Goal: Task Accomplishment & Management: Use online tool/utility

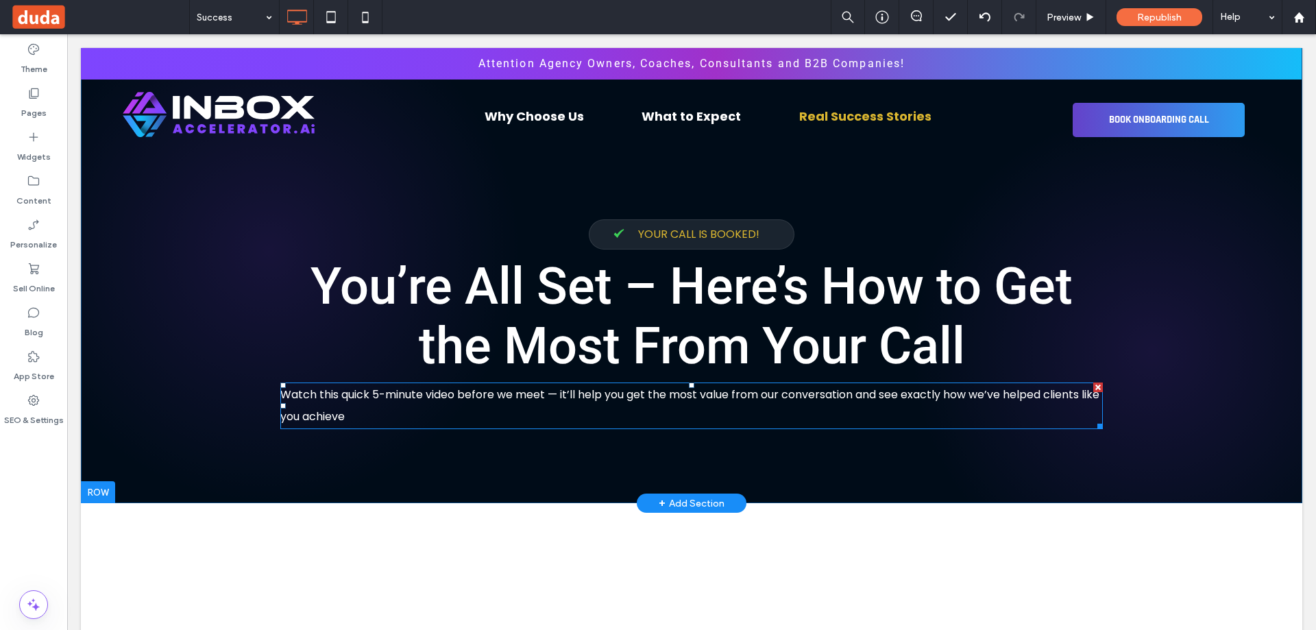
click at [440, 411] on p "Watch this quick 5-minute video before we meet — it’ll help you get the most va…" at bounding box center [691, 406] width 822 height 44
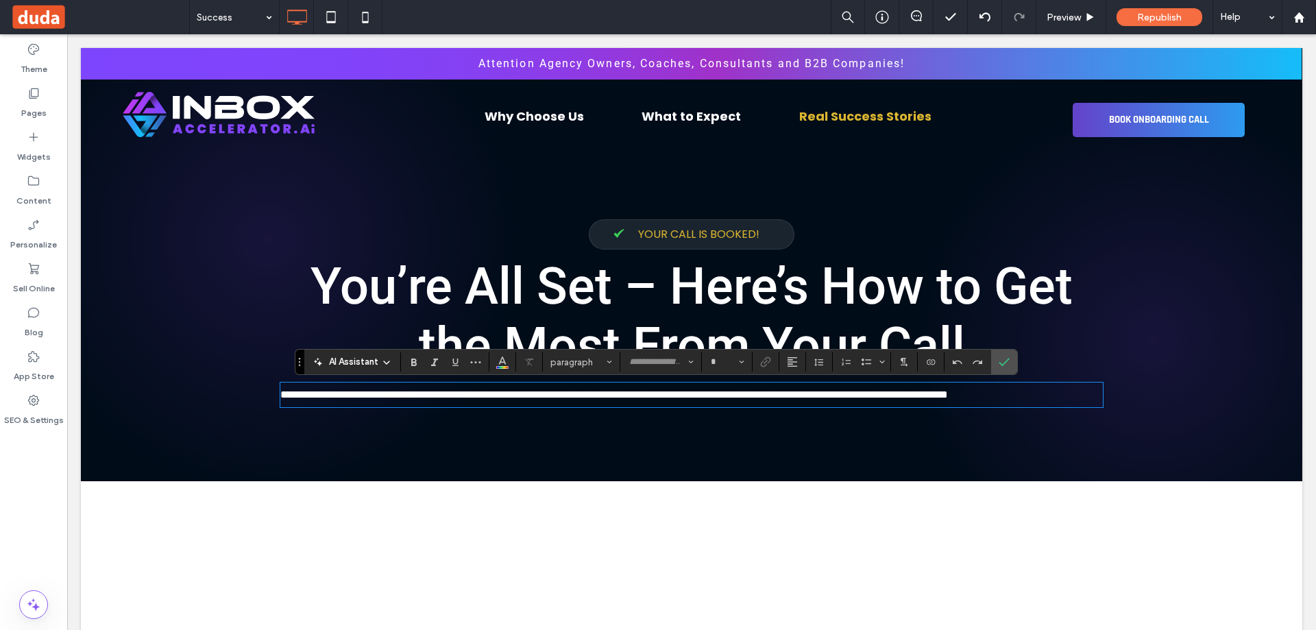
type input "*******"
type input "**"
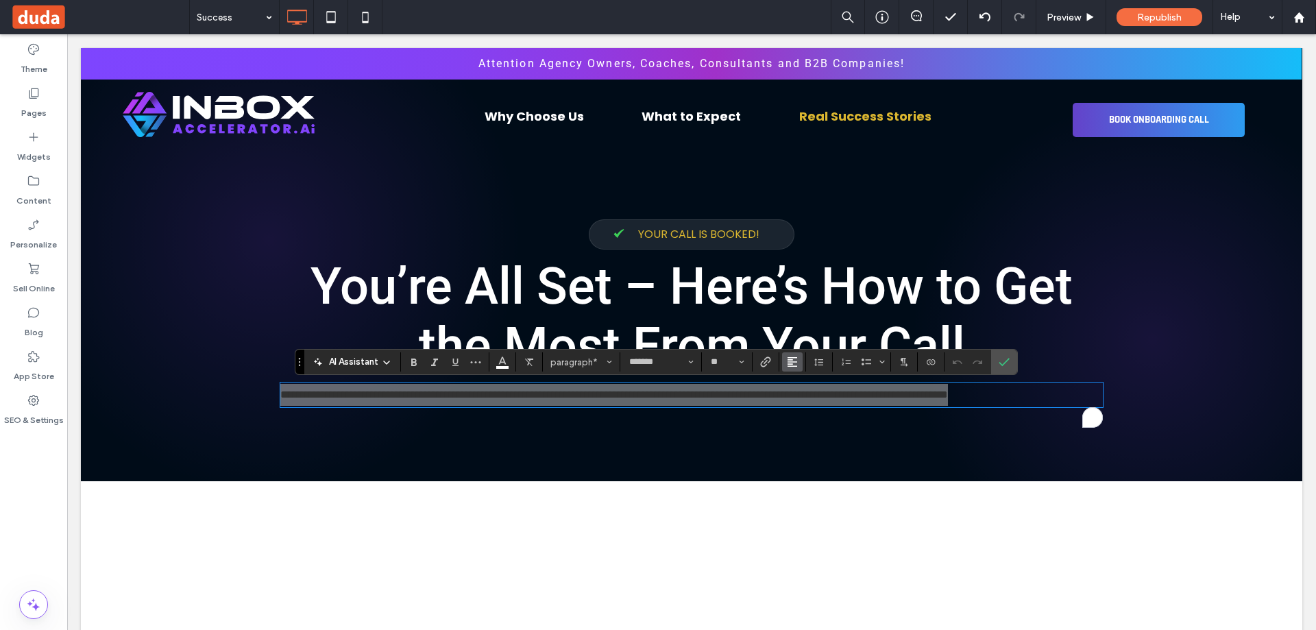
click at [794, 361] on icon "Alignment" at bounding box center [792, 361] width 11 height 11
click at [801, 408] on use "ui.textEditor.alignment.center" at bounding box center [803, 405] width 10 height 10
click at [724, 363] on input "**" at bounding box center [722, 361] width 27 height 11
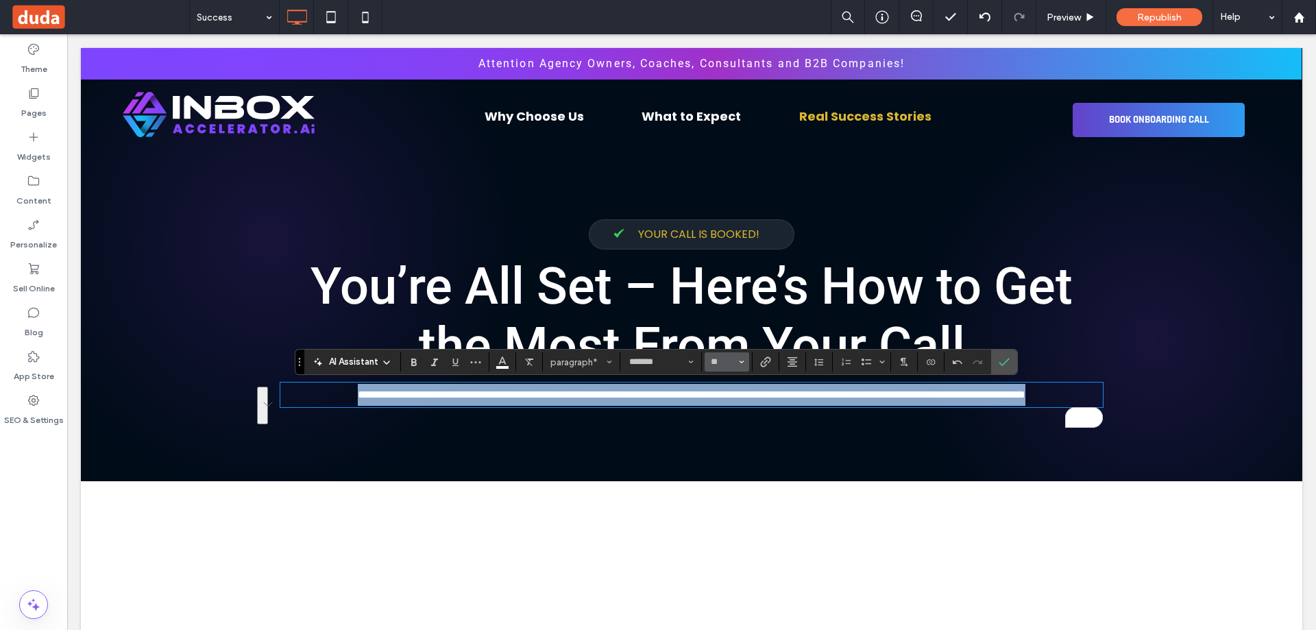
type input "**"
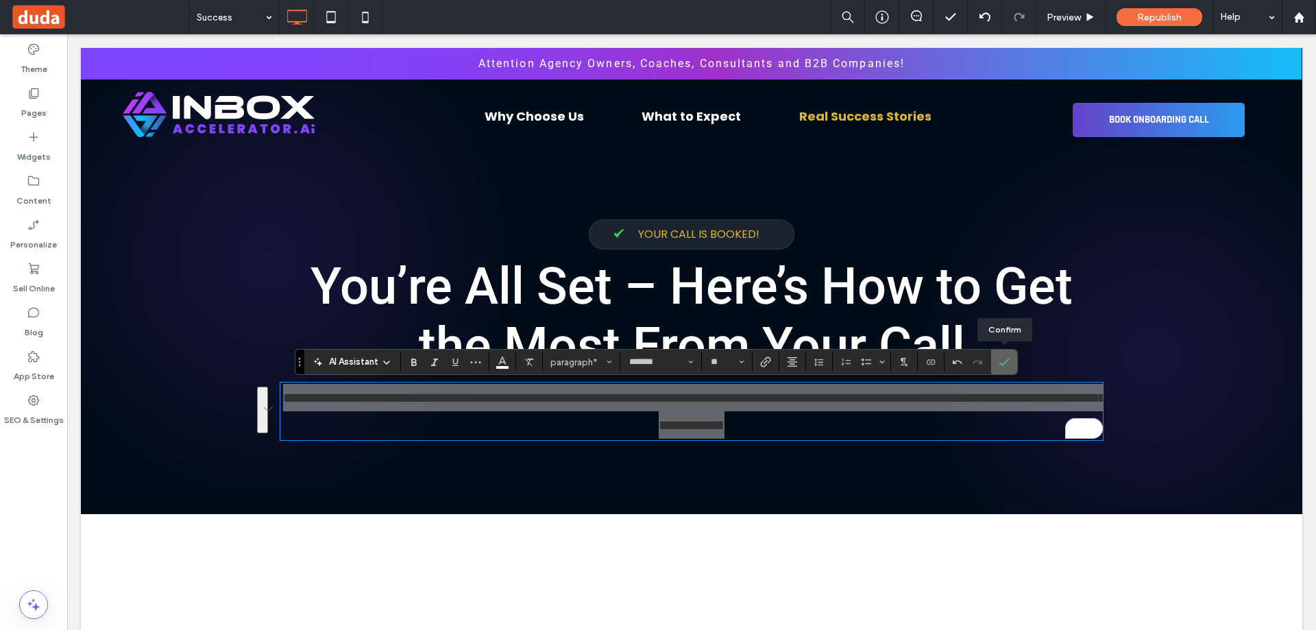
click at [1004, 359] on icon "Confirm" at bounding box center [1004, 361] width 11 height 11
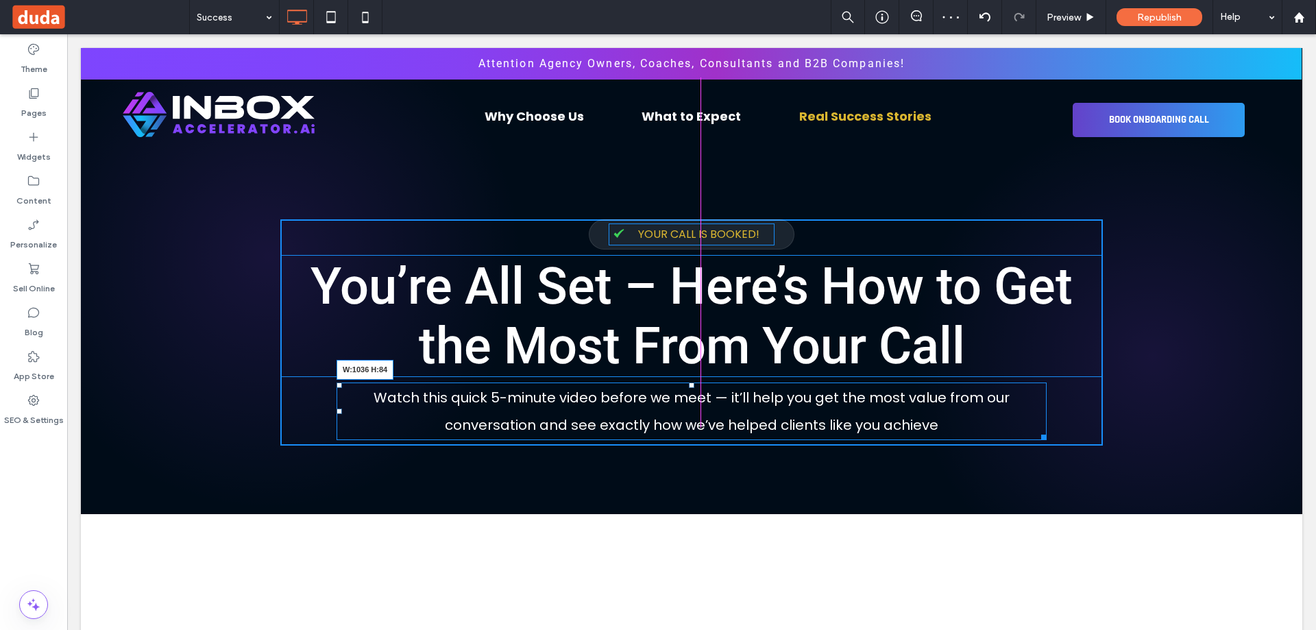
drag, startPoint x: 1097, startPoint y: 441, endPoint x: 1041, endPoint y: 439, distance: 56.3
click at [1041, 439] on div at bounding box center [1041, 435] width 10 height 10
drag, startPoint x: 1108, startPoint y: 473, endPoint x: 1090, endPoint y: 476, distance: 18.7
click at [1036, 440] on div at bounding box center [1041, 435] width 10 height 10
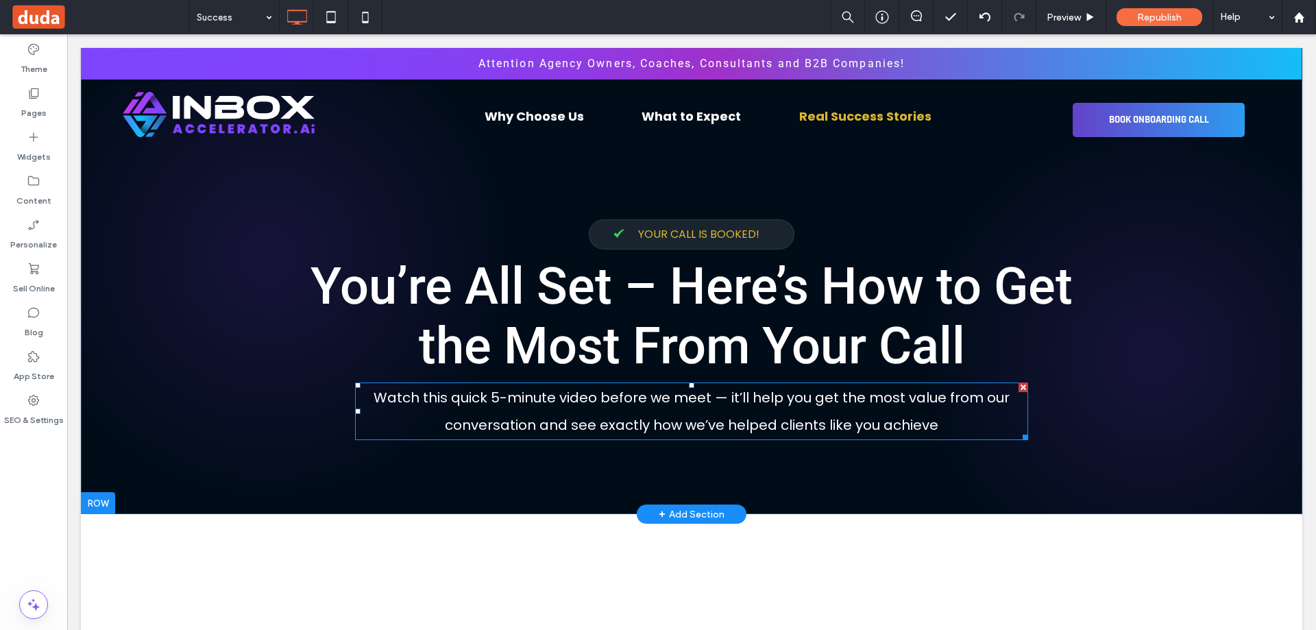
click at [535, 417] on p "Watch this quick 5-minute video before we meet — it’ll help you get the most va…" at bounding box center [691, 411] width 673 height 55
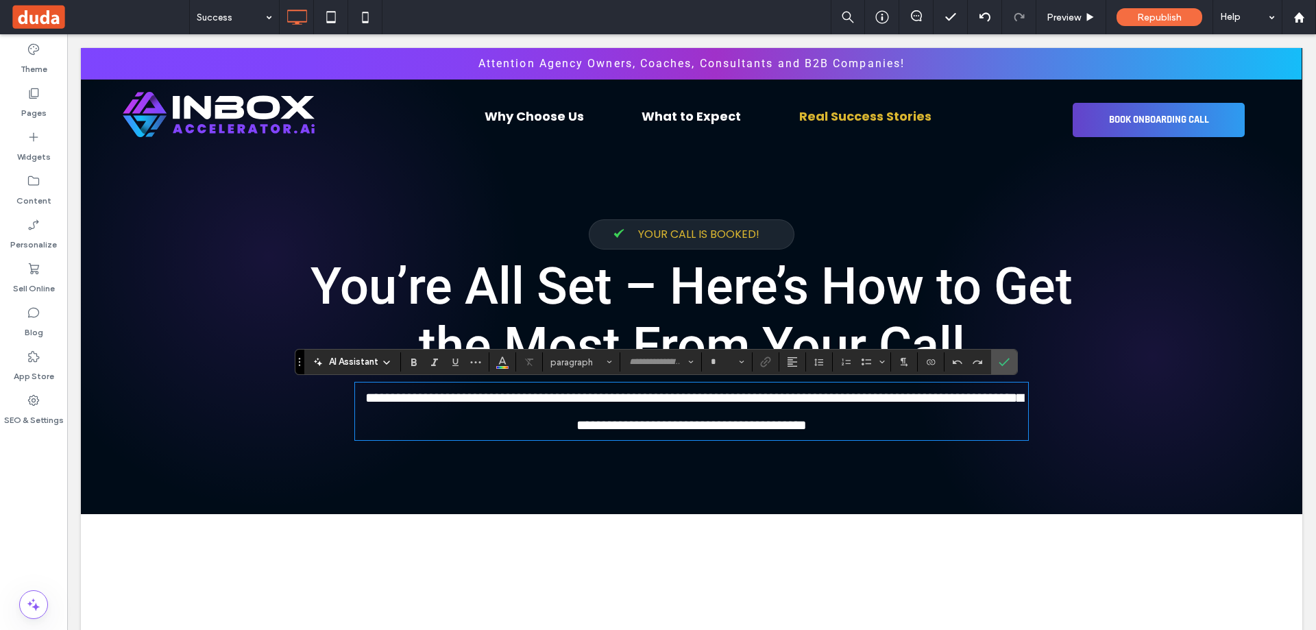
click at [513, 404] on span "**********" at bounding box center [694, 411] width 658 height 41
click at [498, 400] on span "**********" at bounding box center [694, 411] width 658 height 41
click at [491, 401] on span "**********" at bounding box center [694, 411] width 658 height 41
click at [451, 400] on span "**********" at bounding box center [694, 411] width 658 height 41
type input "*******"
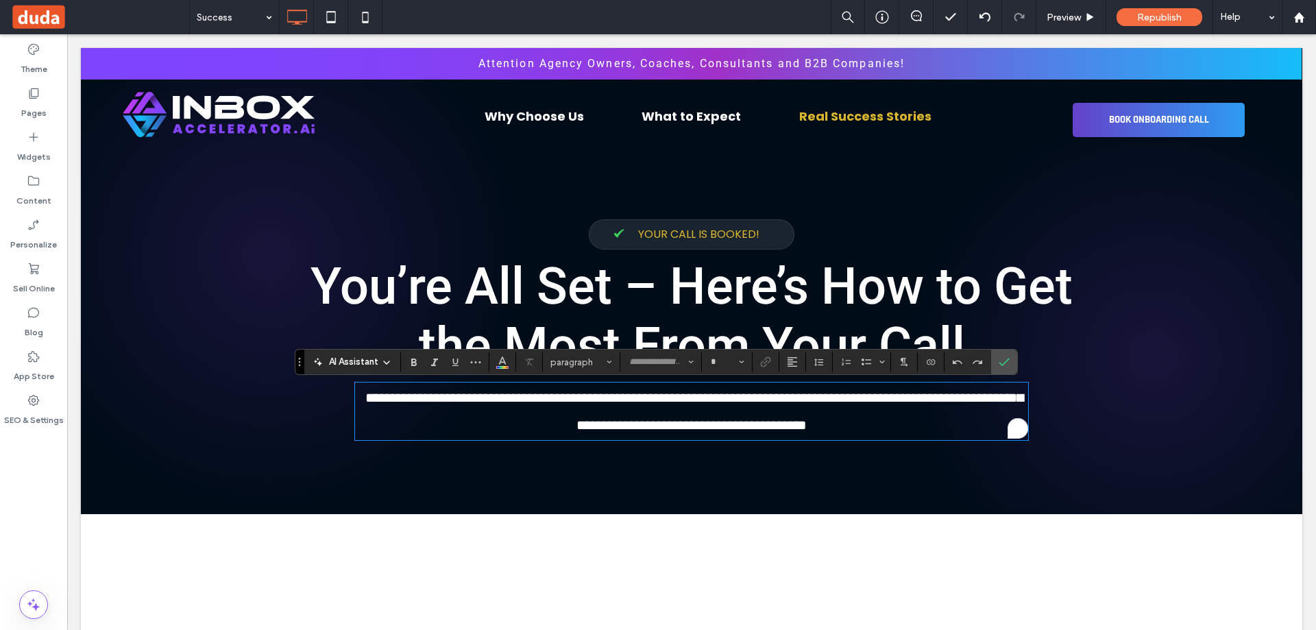
type input "**"
click at [594, 399] on span "**********" at bounding box center [694, 411] width 658 height 41
click at [1001, 362] on icon "Confirm" at bounding box center [1004, 361] width 11 height 11
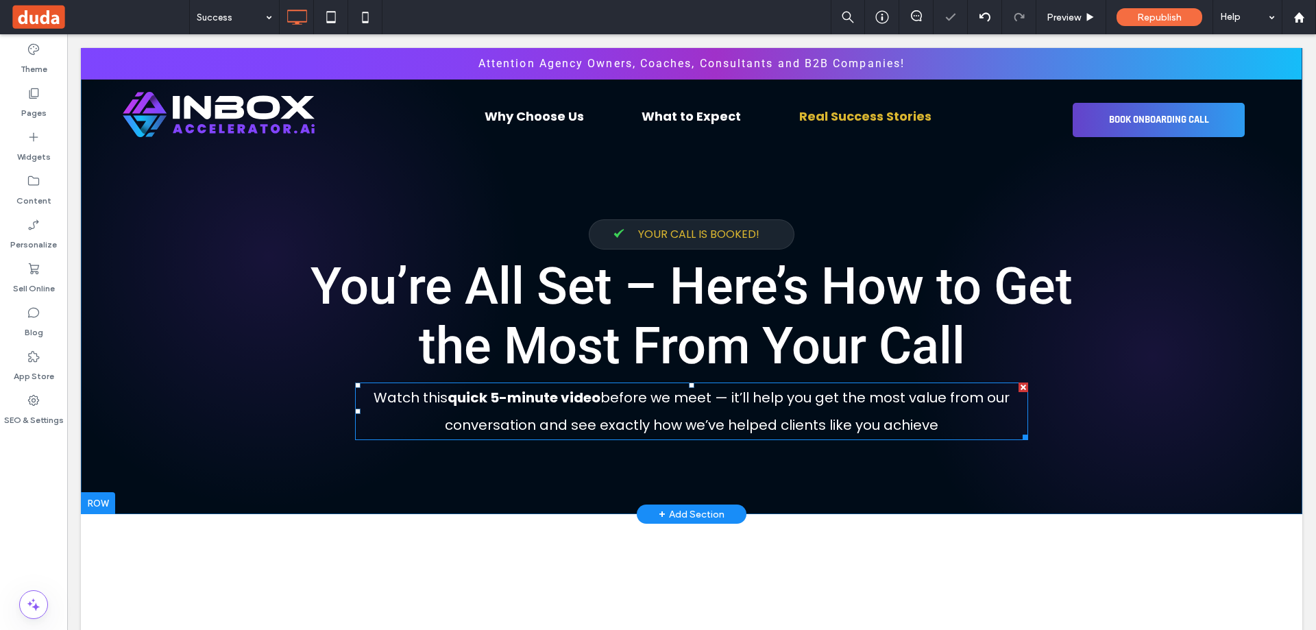
click at [943, 413] on p "Watch this quick 5-minute video before we meet — it’ll help you get the most va…" at bounding box center [691, 411] width 673 height 55
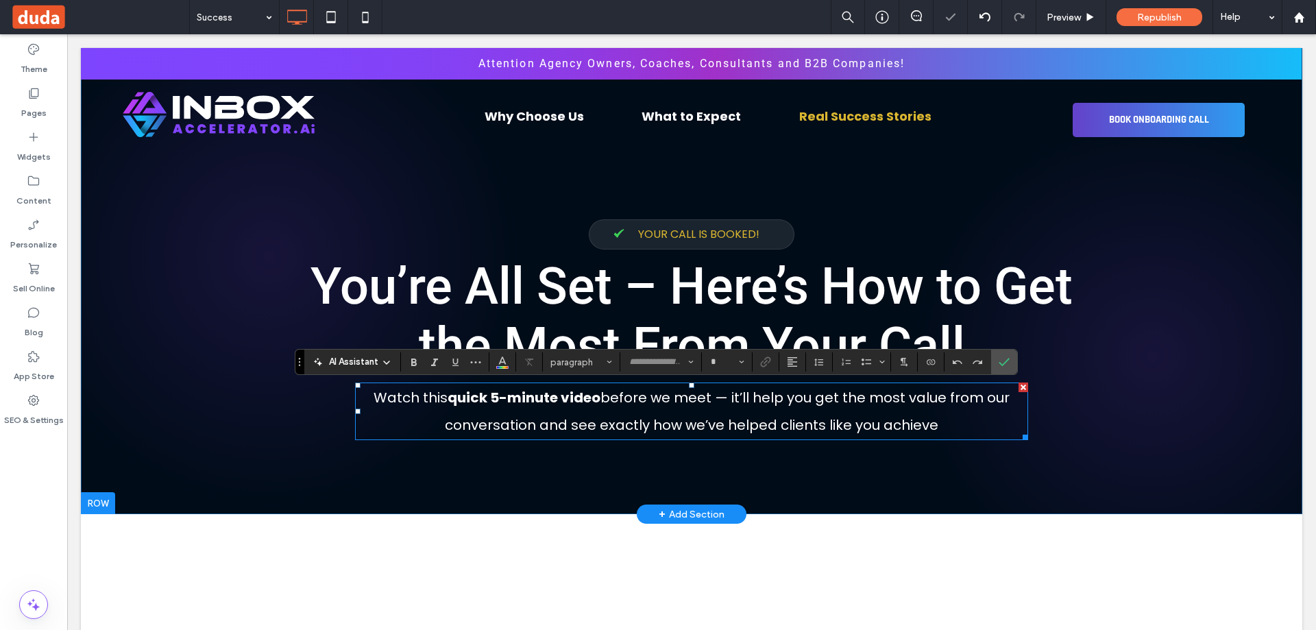
type input "*******"
type input "**"
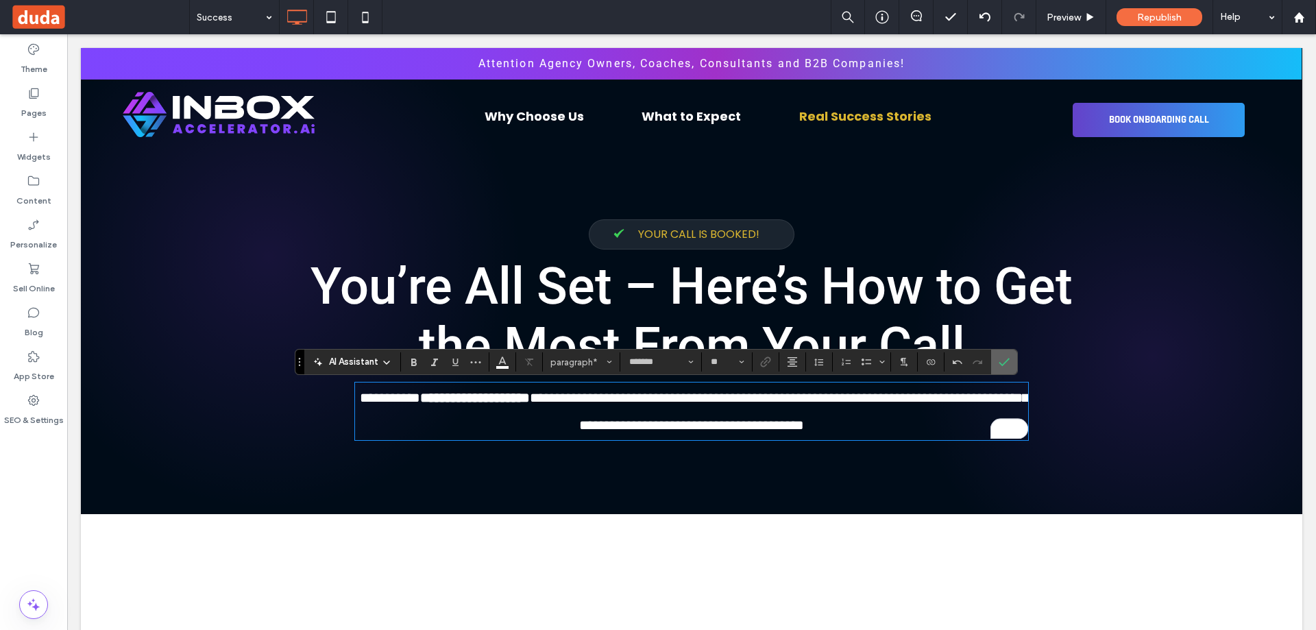
click at [1001, 356] on span "Confirm" at bounding box center [1002, 362] width 6 height 25
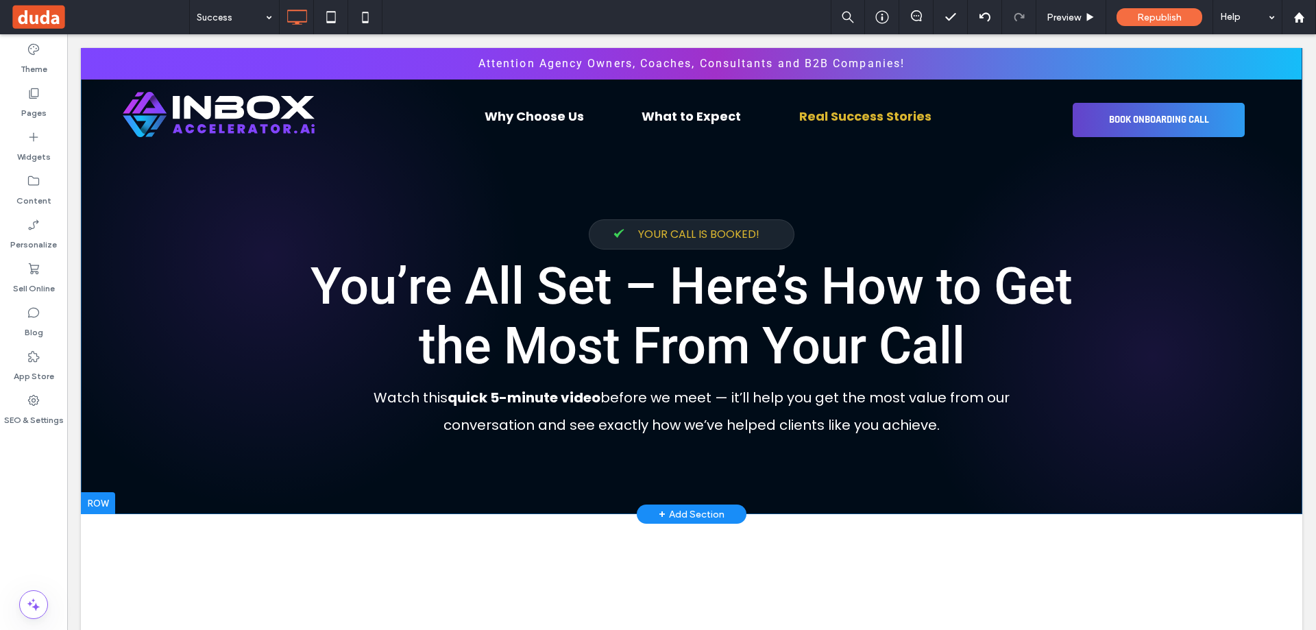
click at [23, 500] on div "Theme Pages Widgets Content Personalize Sell Online Blog App Store SEO & Settin…" at bounding box center [33, 332] width 67 height 596
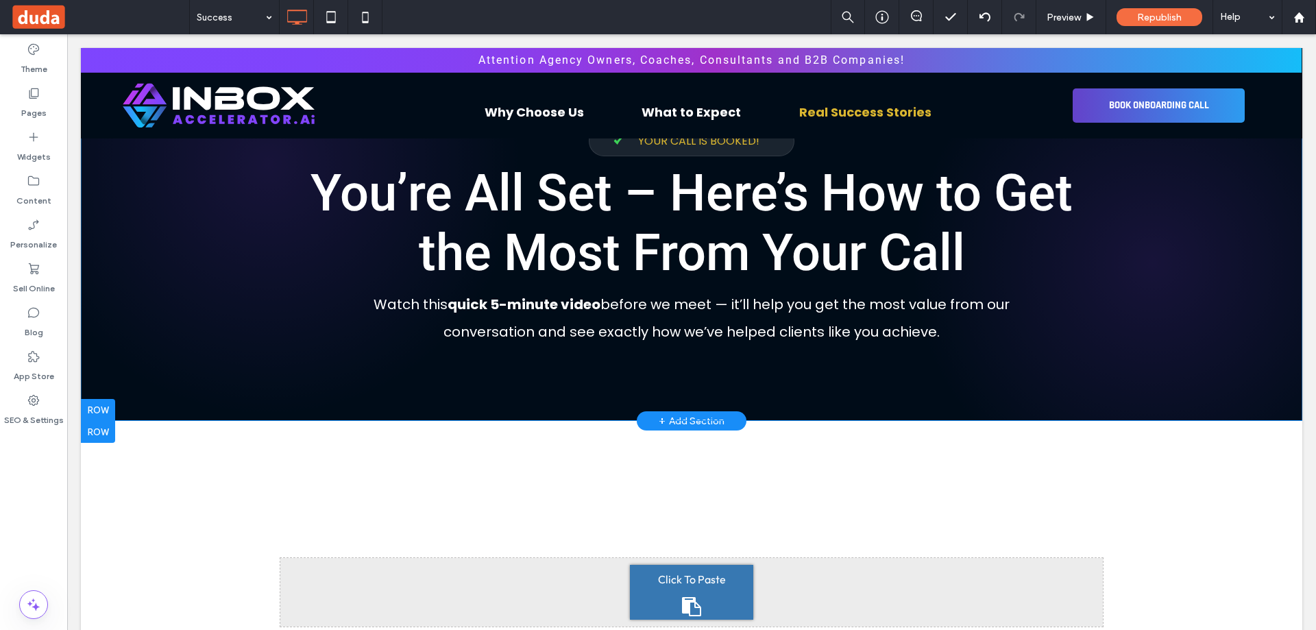
scroll to position [274, 0]
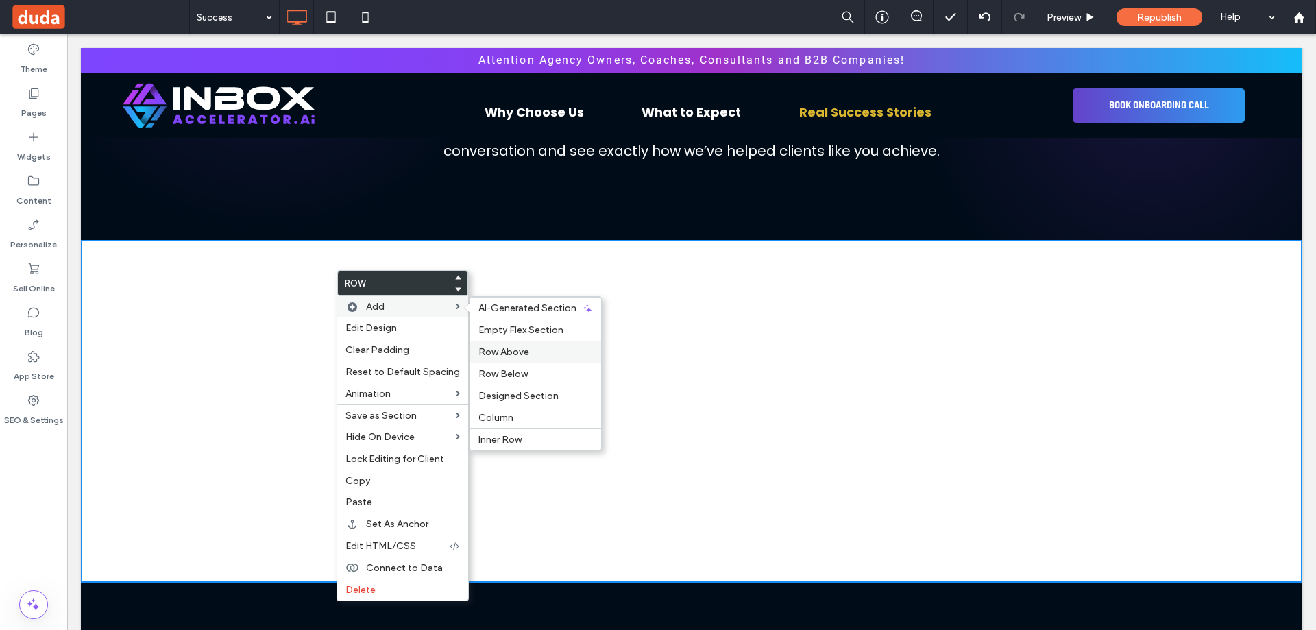
click at [504, 346] on span "Row Above" at bounding box center [503, 352] width 51 height 12
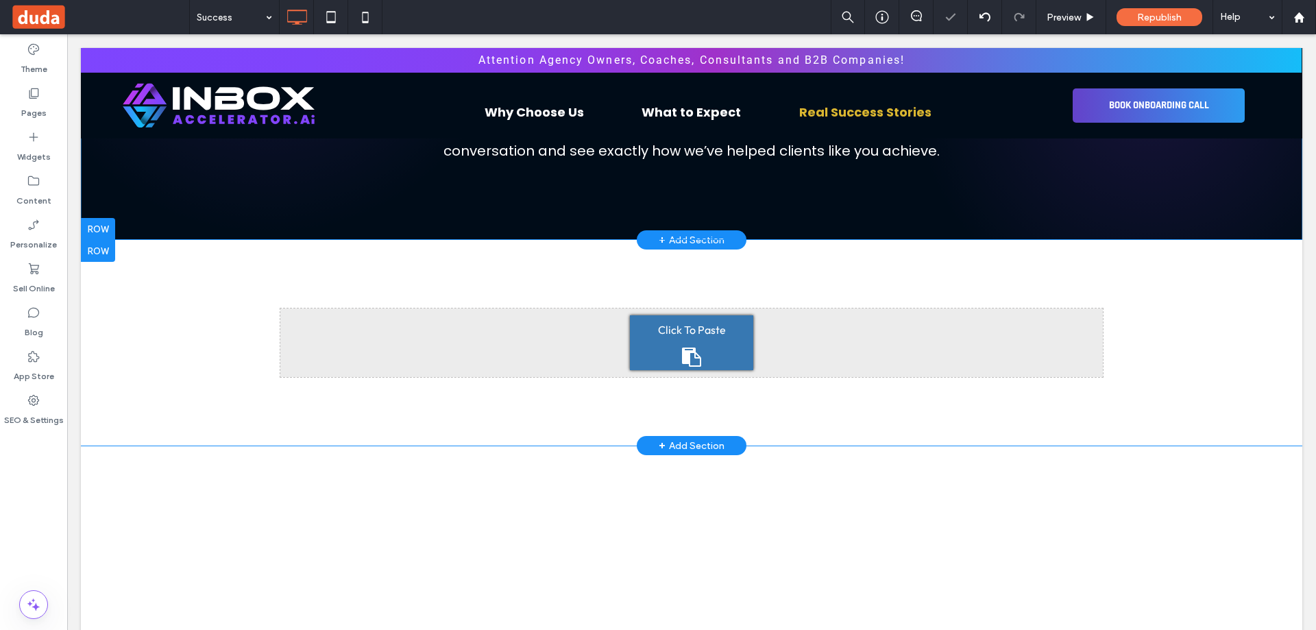
click at [219, 310] on div "Click To Paste Click To Paste Row + Add Section" at bounding box center [691, 343] width 1221 height 206
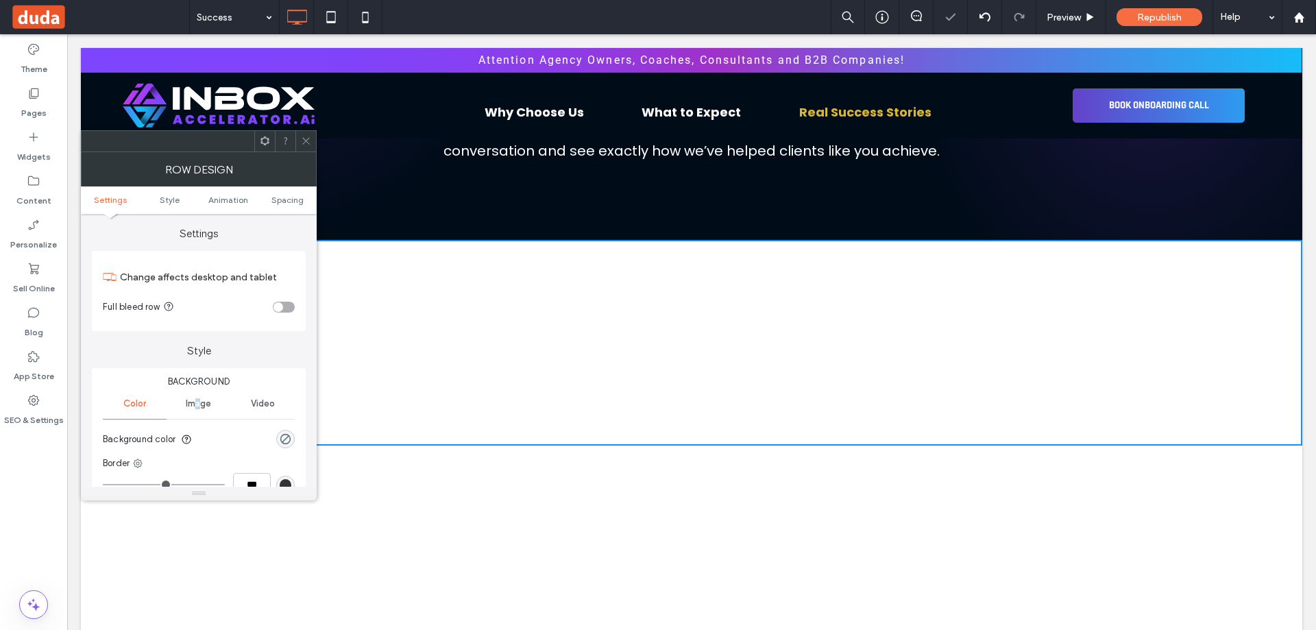
click at [199, 410] on div "Image" at bounding box center [199, 404] width 64 height 30
drag, startPoint x: 201, startPoint y: 449, endPoint x: 193, endPoint y: 462, distance: 15.0
click at [201, 451] on div "Add multiple images for a background slider" at bounding box center [198, 476] width 191 height 90
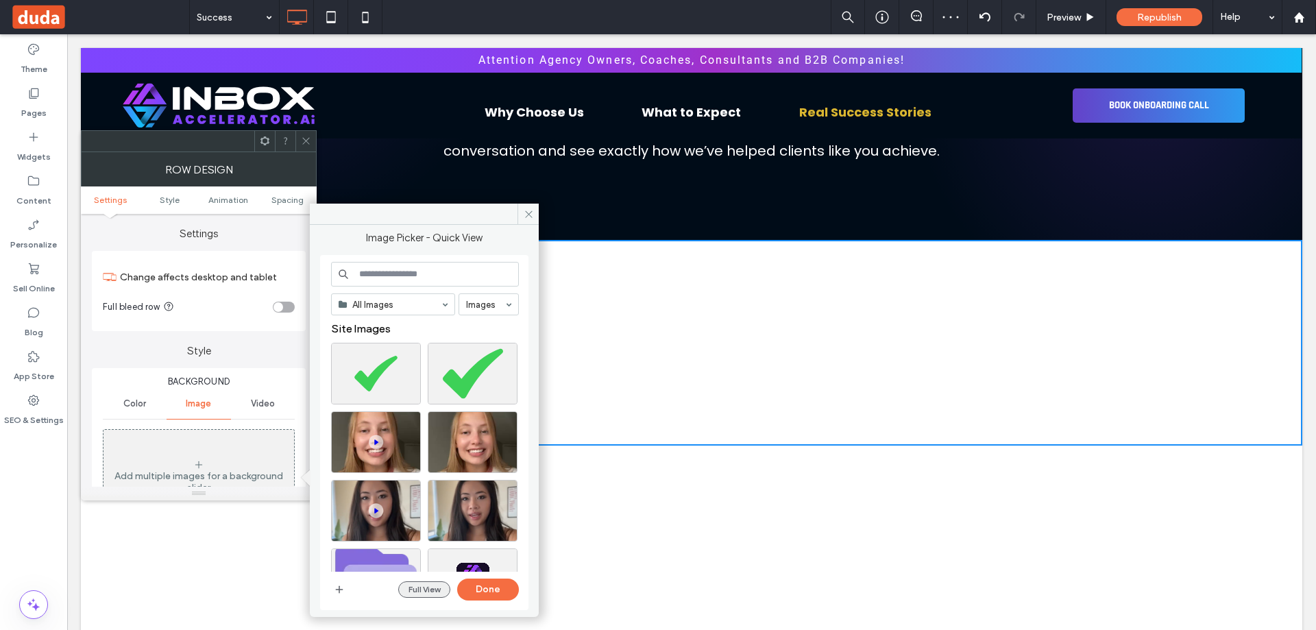
click at [430, 586] on button "Full View" at bounding box center [424, 589] width 52 height 16
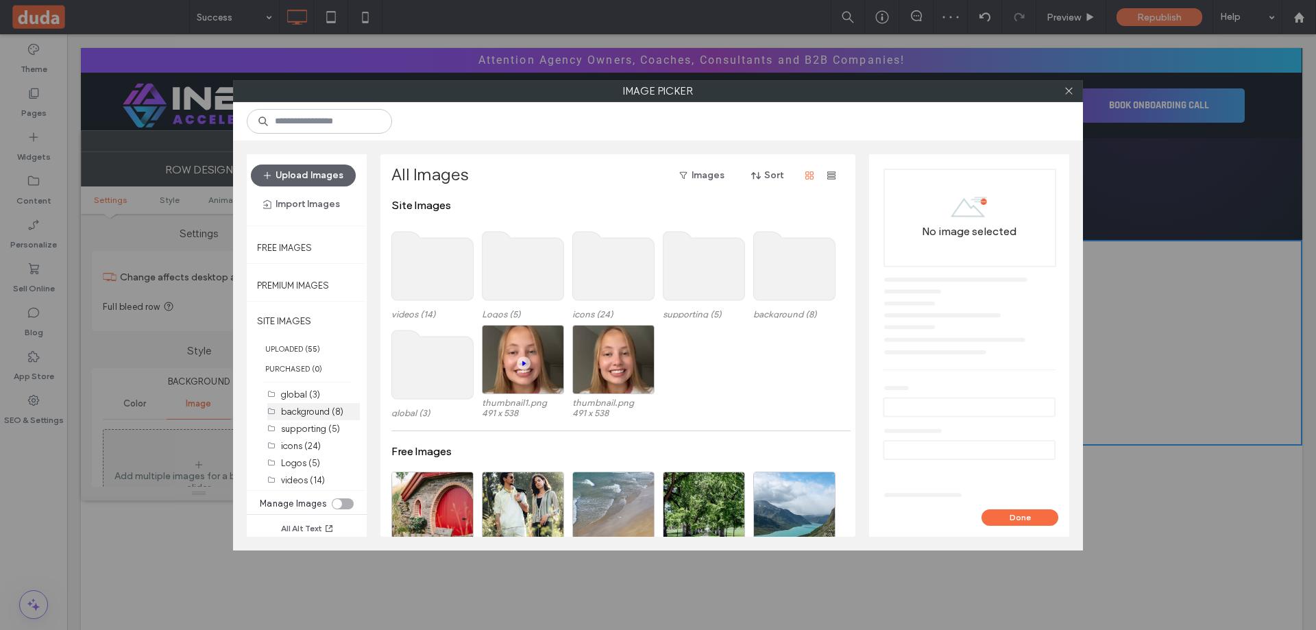
click at [321, 411] on label "background (8)" at bounding box center [312, 411] width 62 height 10
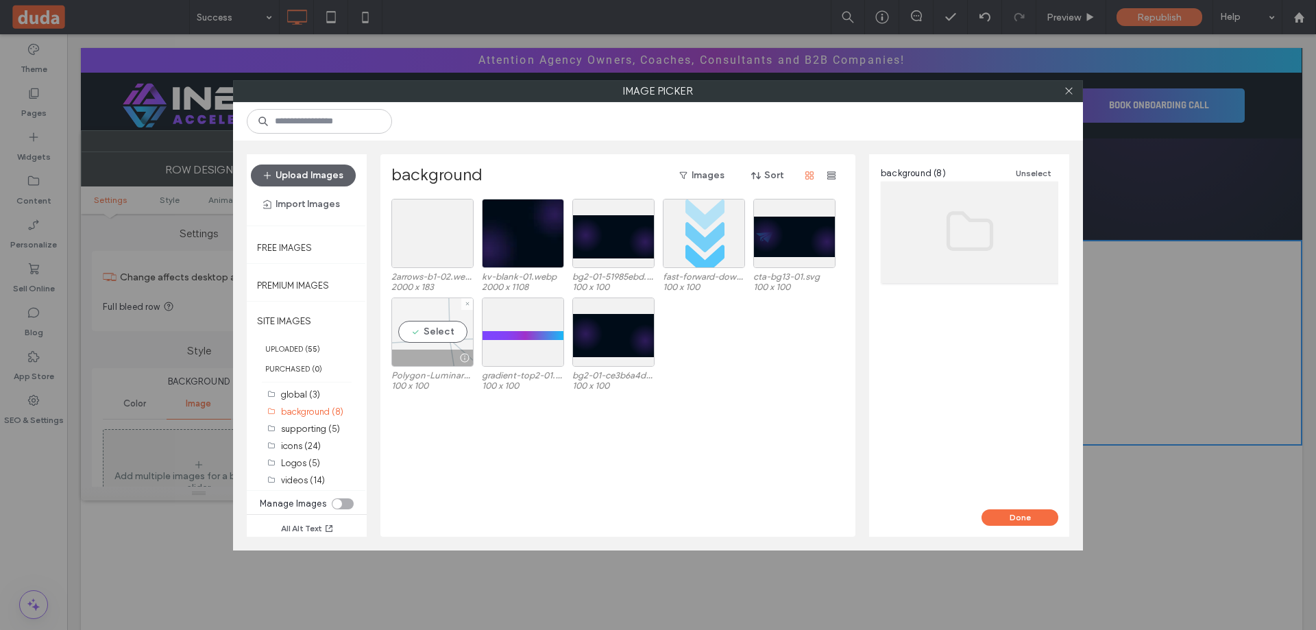
click at [443, 321] on div "Select" at bounding box center [432, 331] width 82 height 69
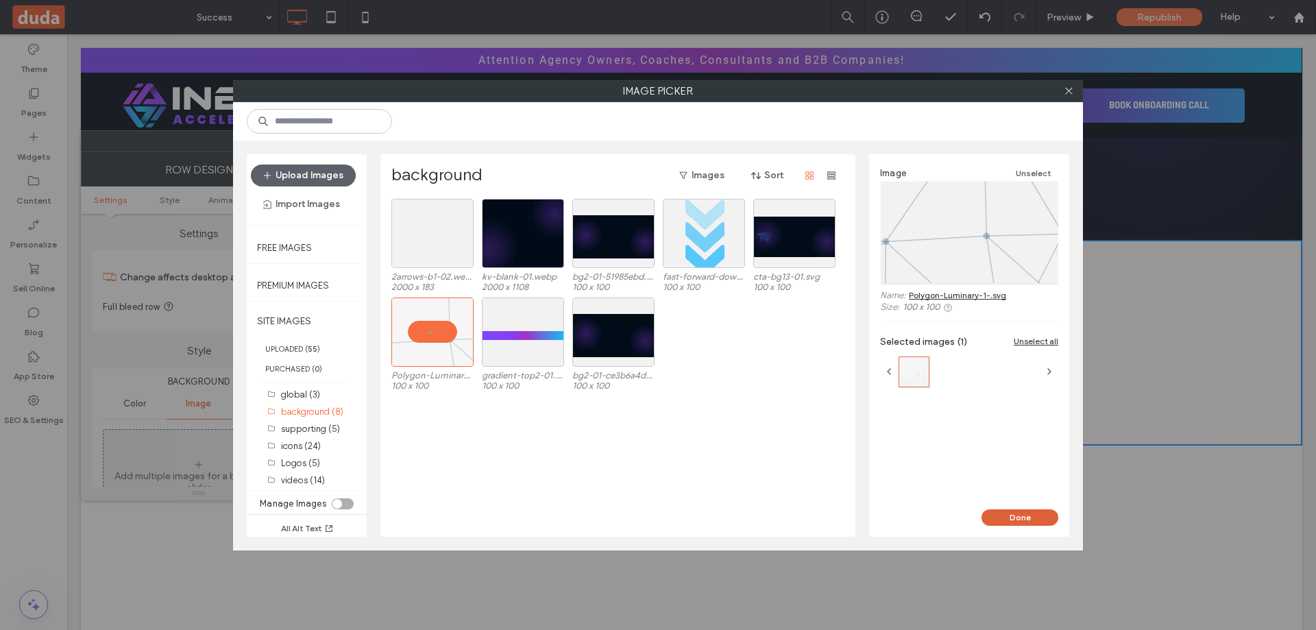
drag, startPoint x: 1014, startPoint y: 513, endPoint x: 942, endPoint y: 485, distance: 76.6
click at [1014, 513] on button "Done" at bounding box center [1019, 517] width 77 height 16
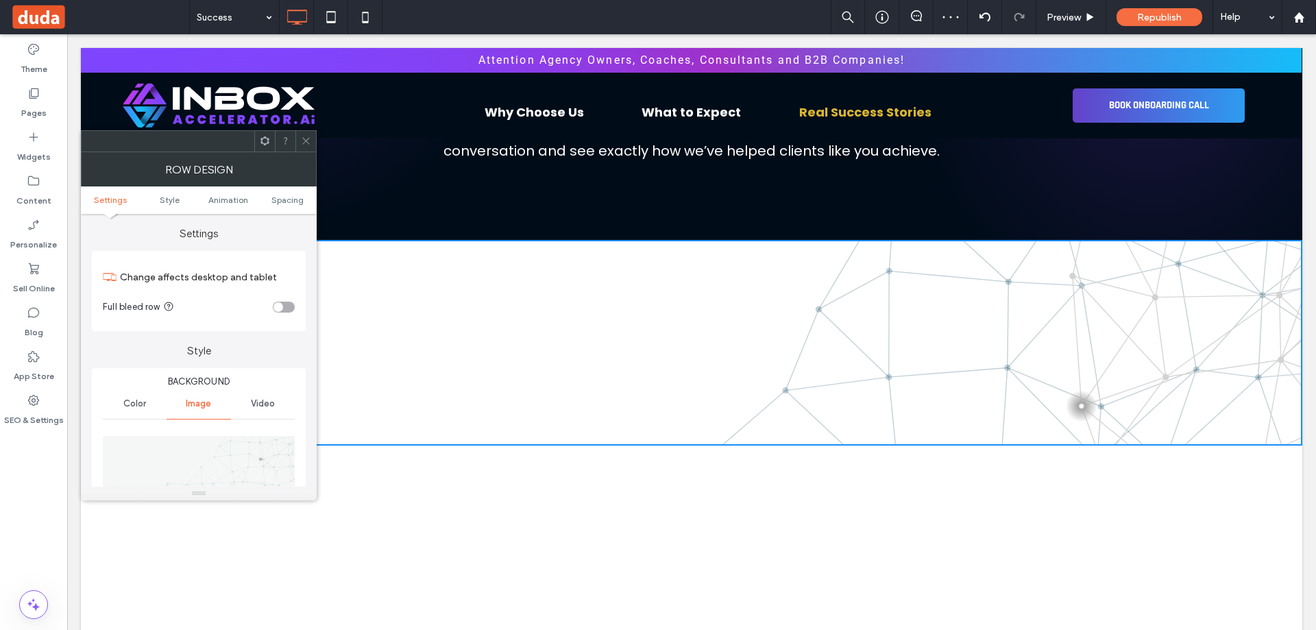
click at [306, 141] on use at bounding box center [305, 141] width 7 height 7
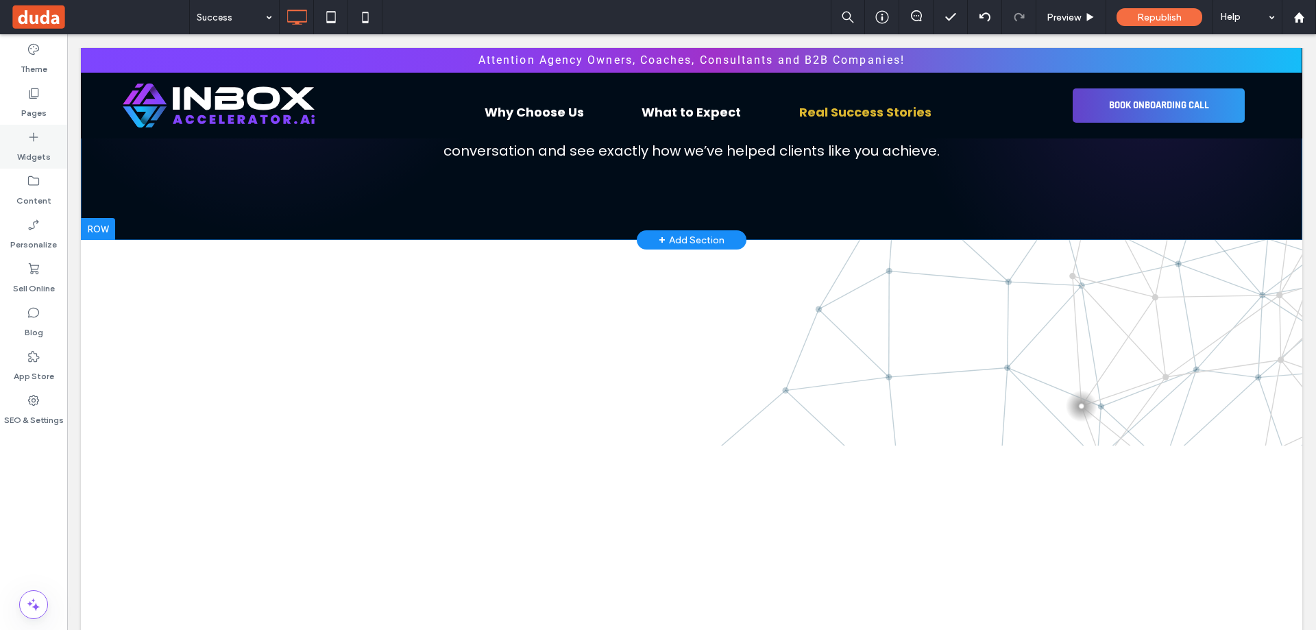
click at [28, 141] on icon at bounding box center [34, 137] width 14 height 14
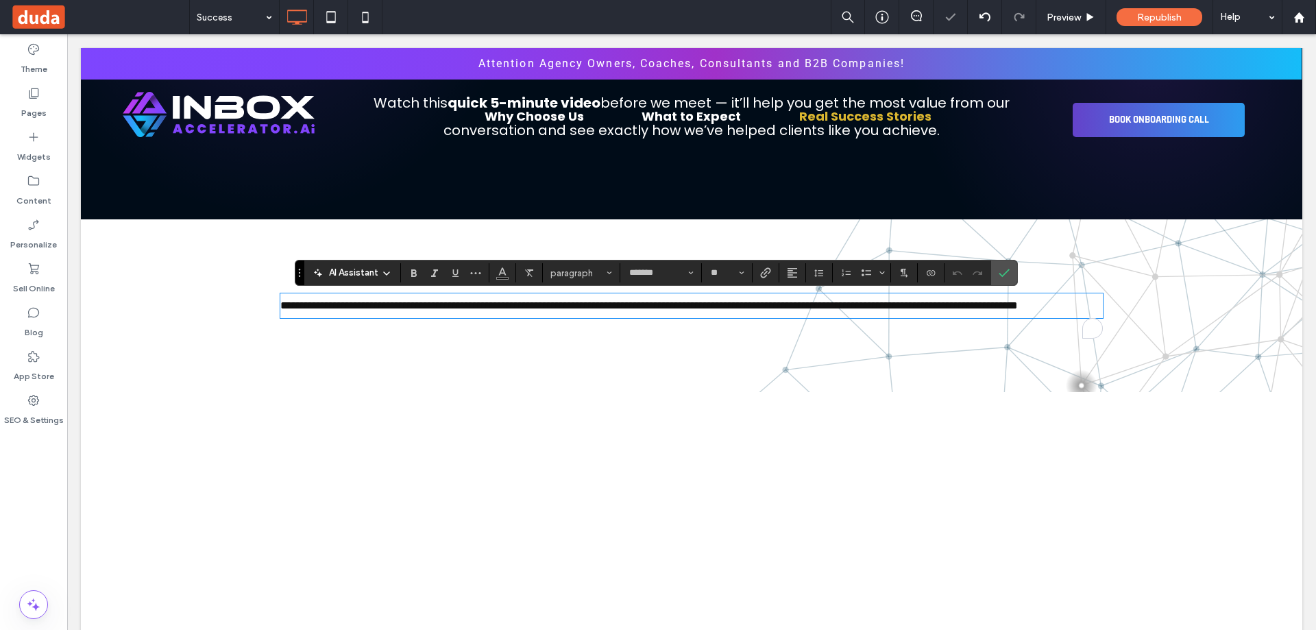
scroll to position [0, 0]
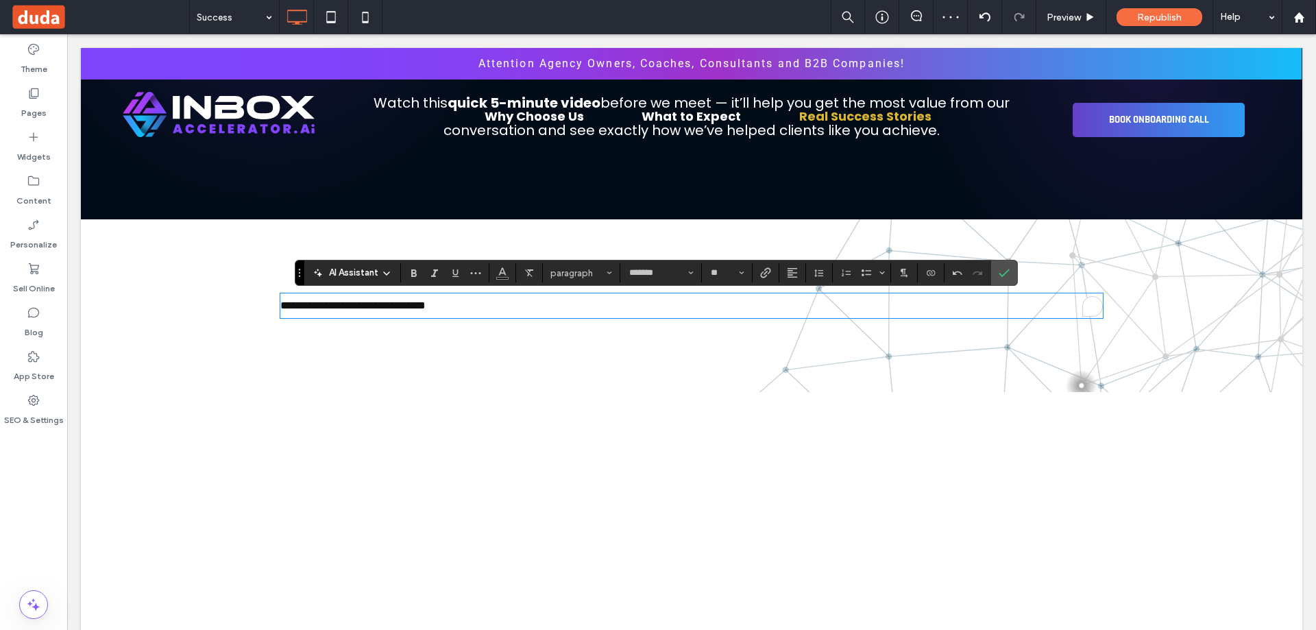
click at [513, 312] on p "**********" at bounding box center [691, 306] width 822 height 22
click at [550, 315] on p "**********" at bounding box center [691, 306] width 822 height 22
click at [570, 269] on span "paragraph" at bounding box center [576, 273] width 53 height 10
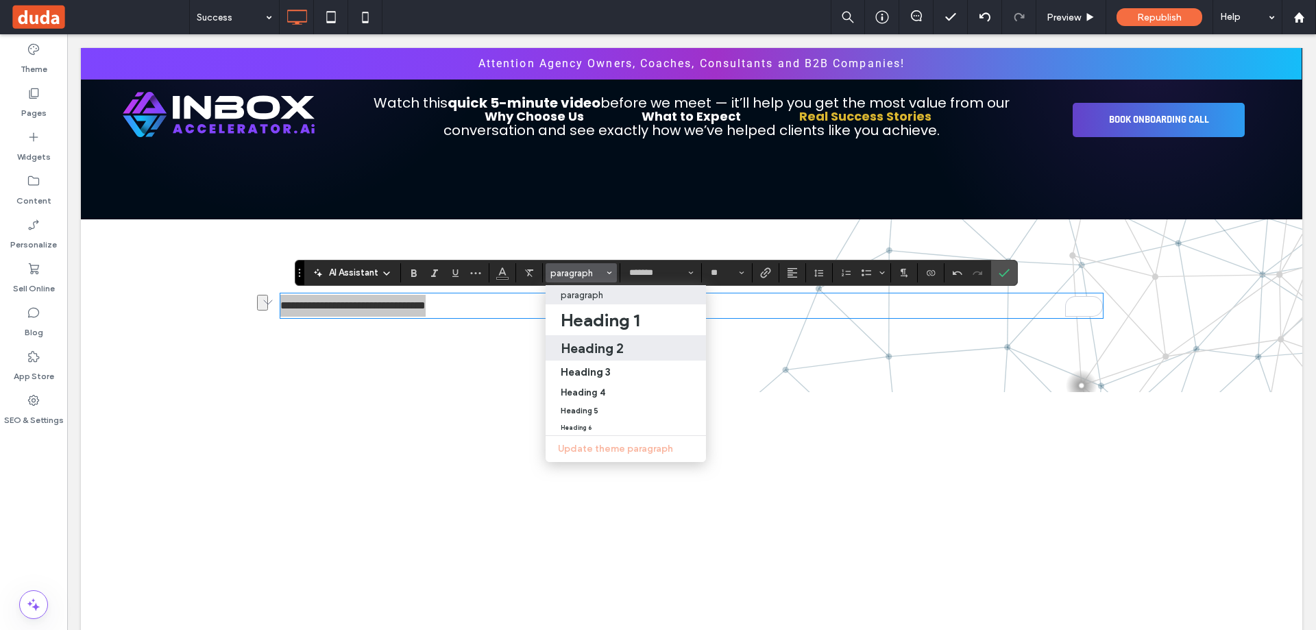
click at [589, 338] on label "Heading 2" at bounding box center [626, 347] width 160 height 25
type input "******"
type input "**"
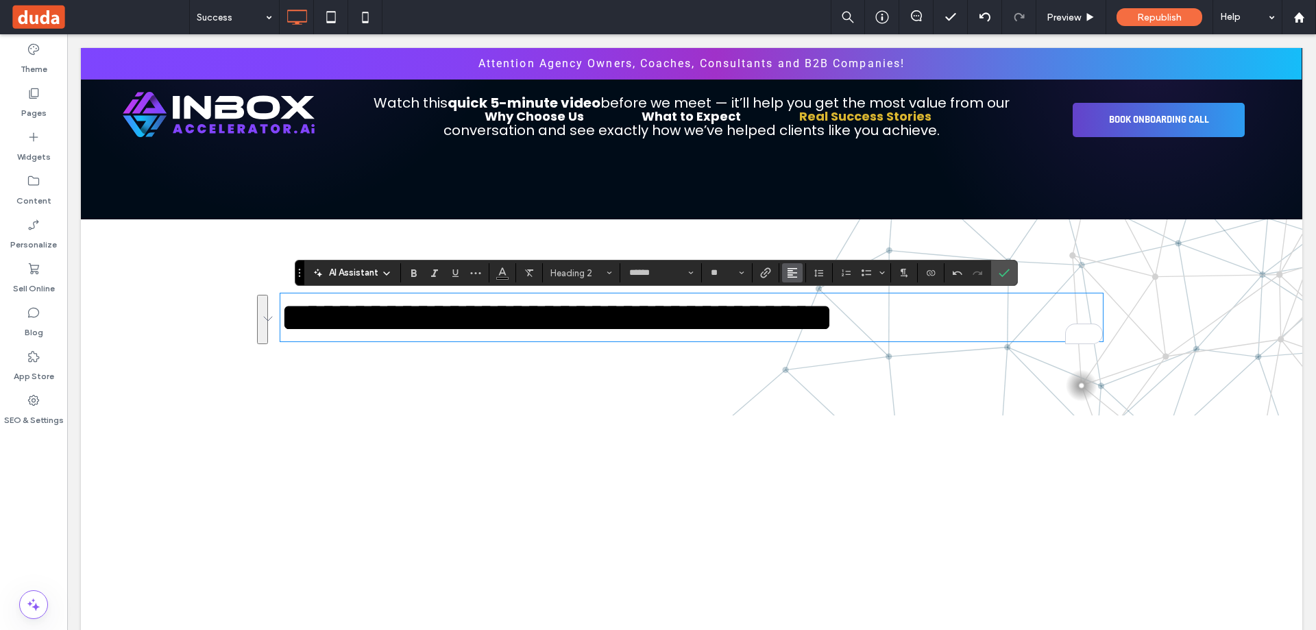
click at [784, 271] on button "Alignment" at bounding box center [792, 272] width 21 height 19
click at [802, 313] on use "ui.textEditor.alignment.center" at bounding box center [803, 315] width 10 height 10
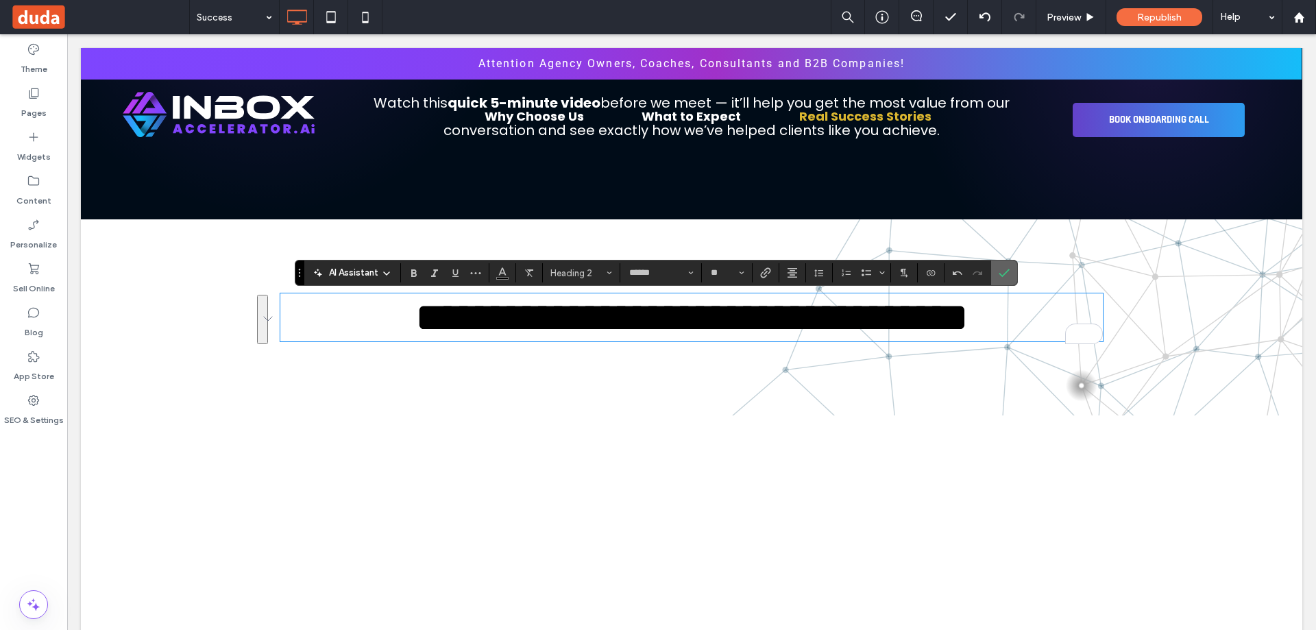
click at [997, 271] on label "Confirm" at bounding box center [1004, 272] width 21 height 25
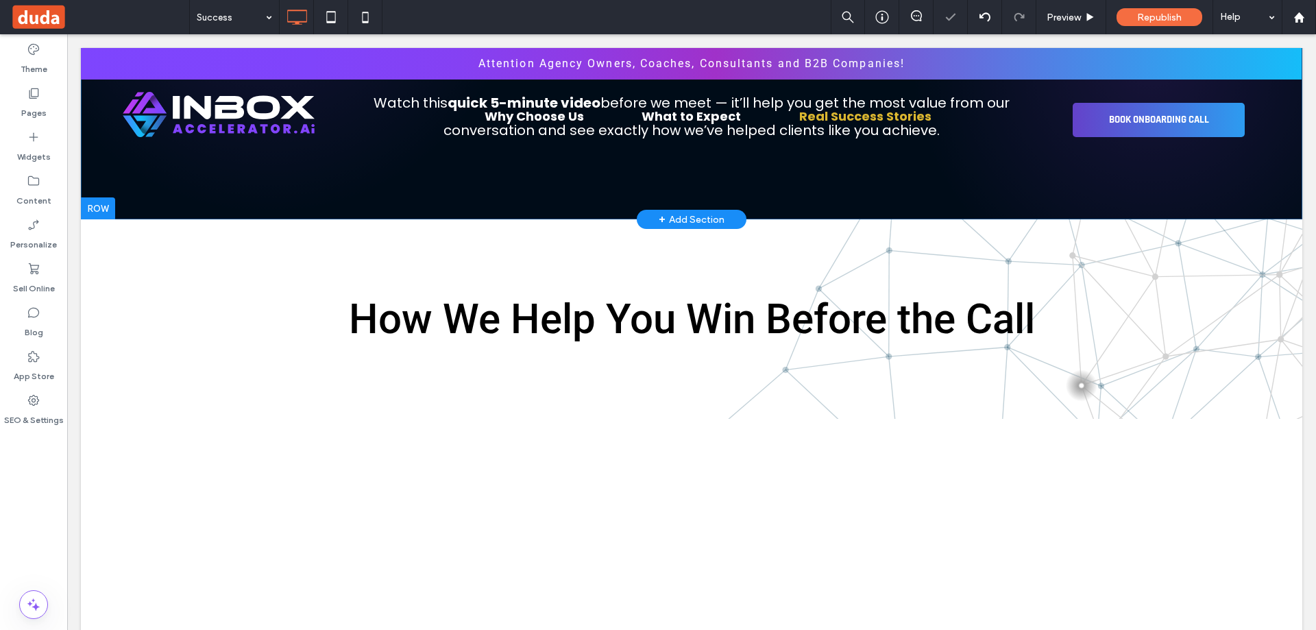
click at [58, 511] on div "Theme Pages Widgets Content Personalize Sell Online Blog App Store SEO & Settin…" at bounding box center [33, 332] width 67 height 596
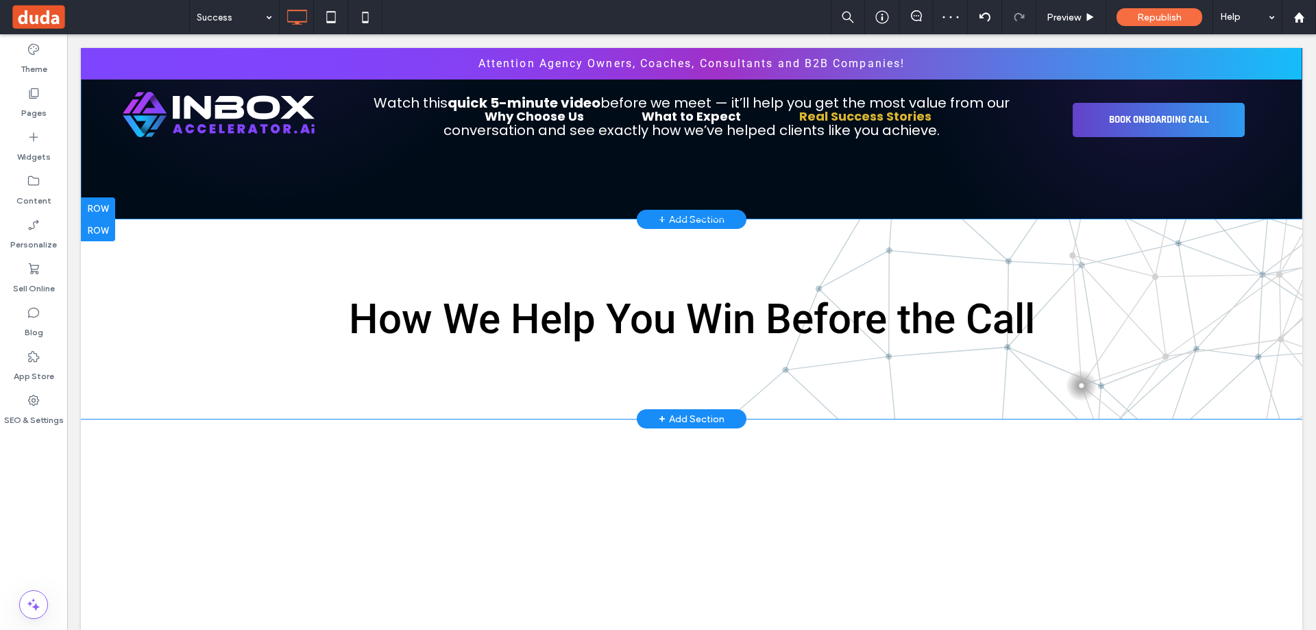
click at [182, 328] on div "Click To Paste Click To Paste How We Help You Win Before the Call Row + Add Sec…" at bounding box center [691, 318] width 1221 height 199
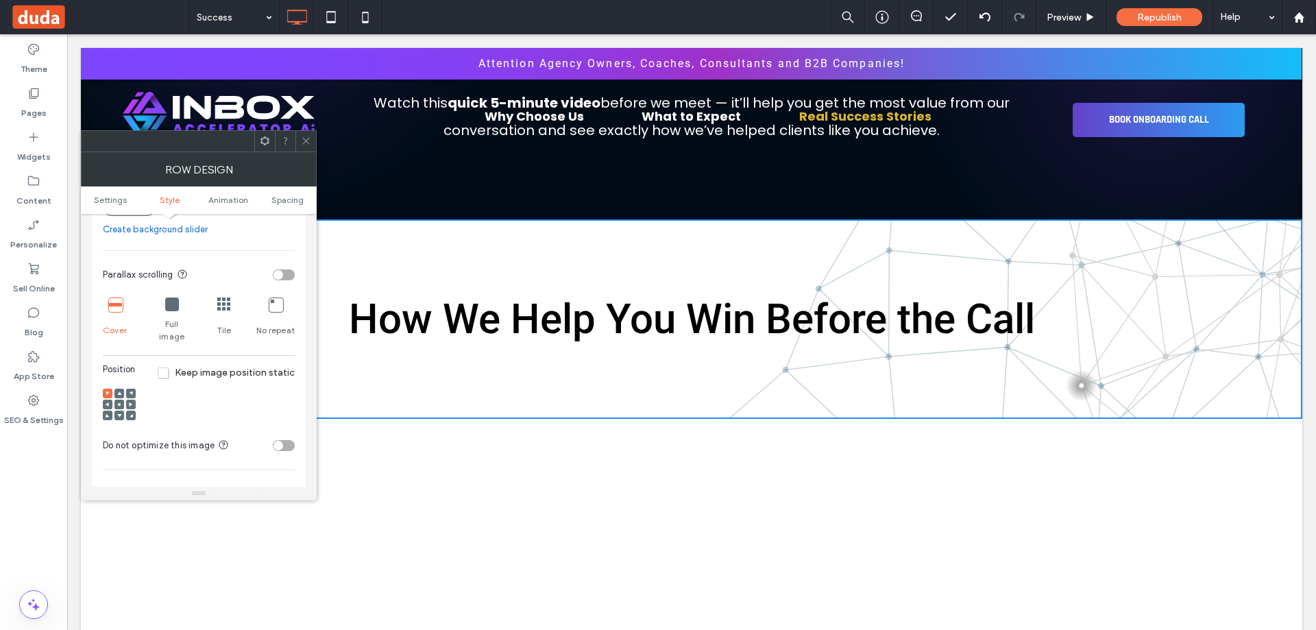
scroll to position [548, 0]
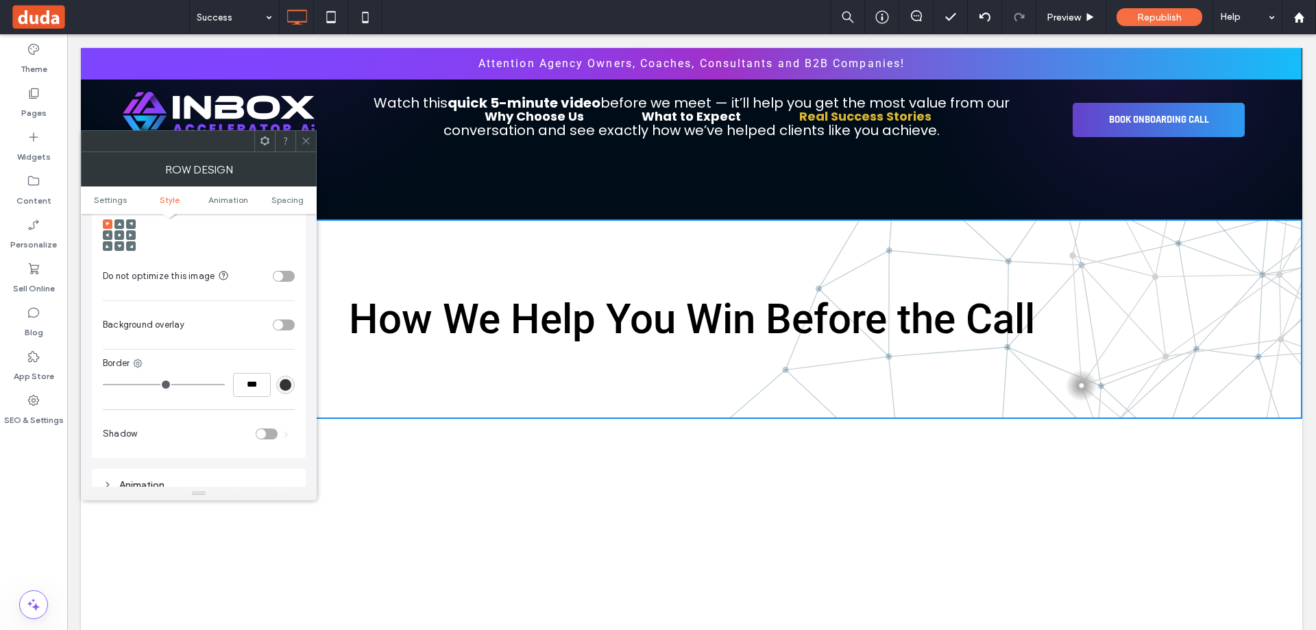
click at [287, 319] on div "toggle" at bounding box center [284, 324] width 22 height 11
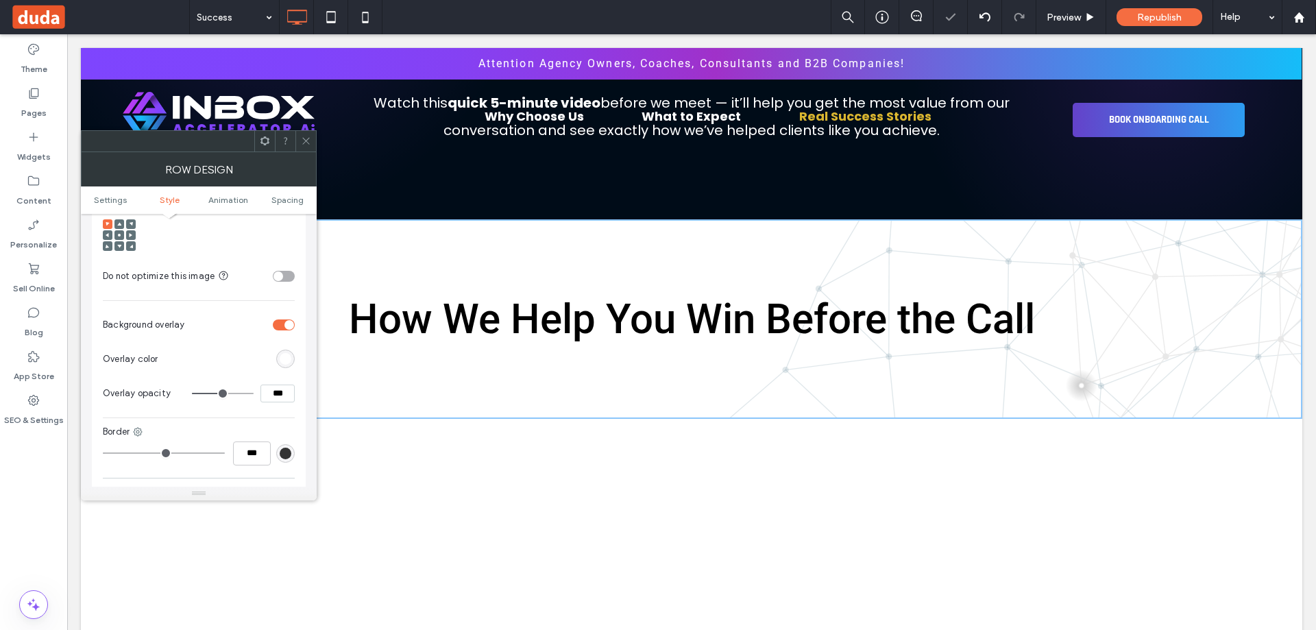
drag, startPoint x: 306, startPoint y: 142, endPoint x: 315, endPoint y: 132, distance: 13.1
click at [306, 141] on icon at bounding box center [306, 141] width 10 height 10
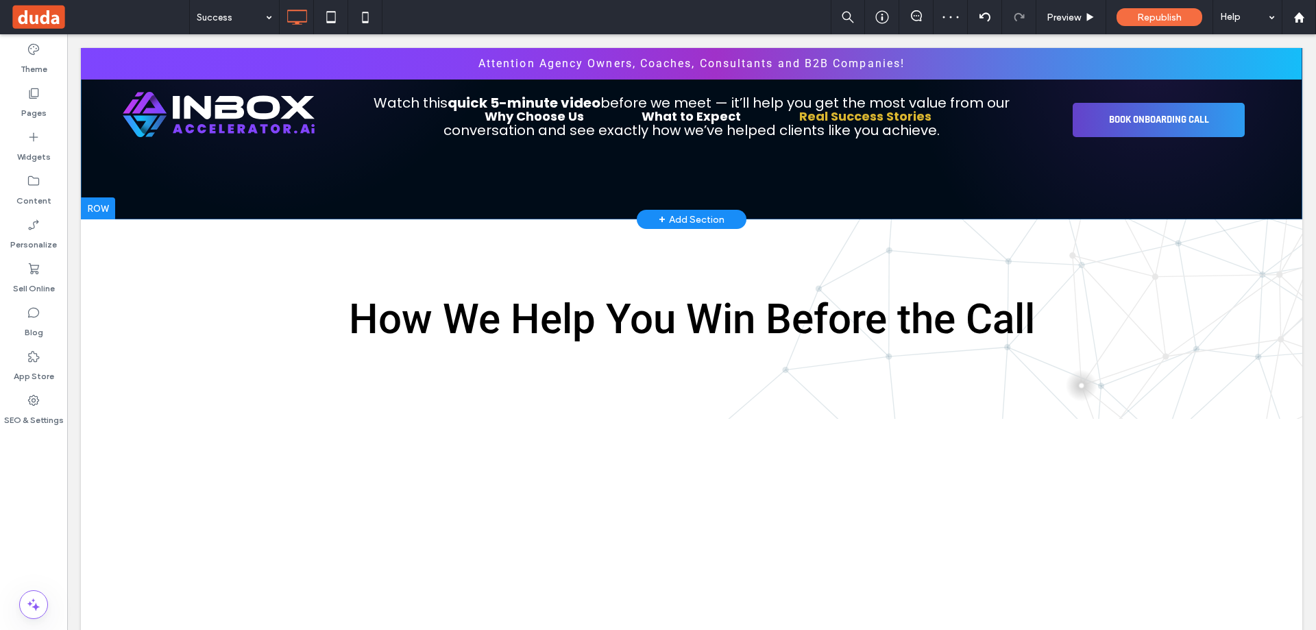
click at [531, 9] on div "Success Preview Republish Help" at bounding box center [752, 17] width 1127 height 34
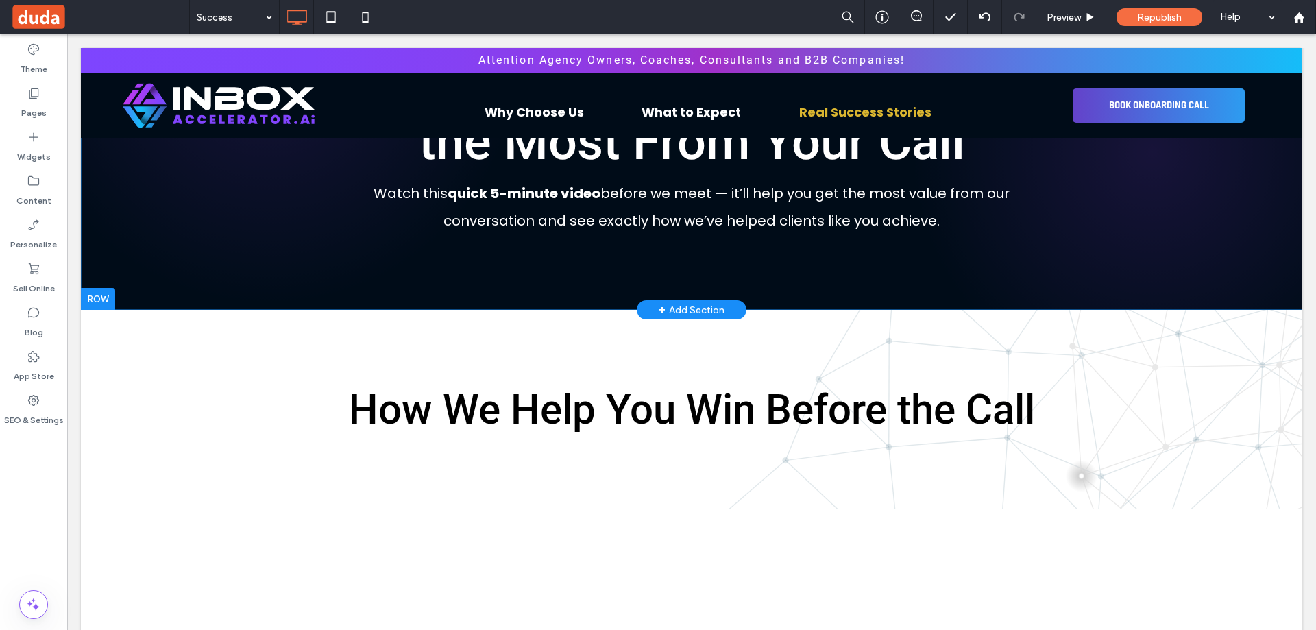
scroll to position [0, 0]
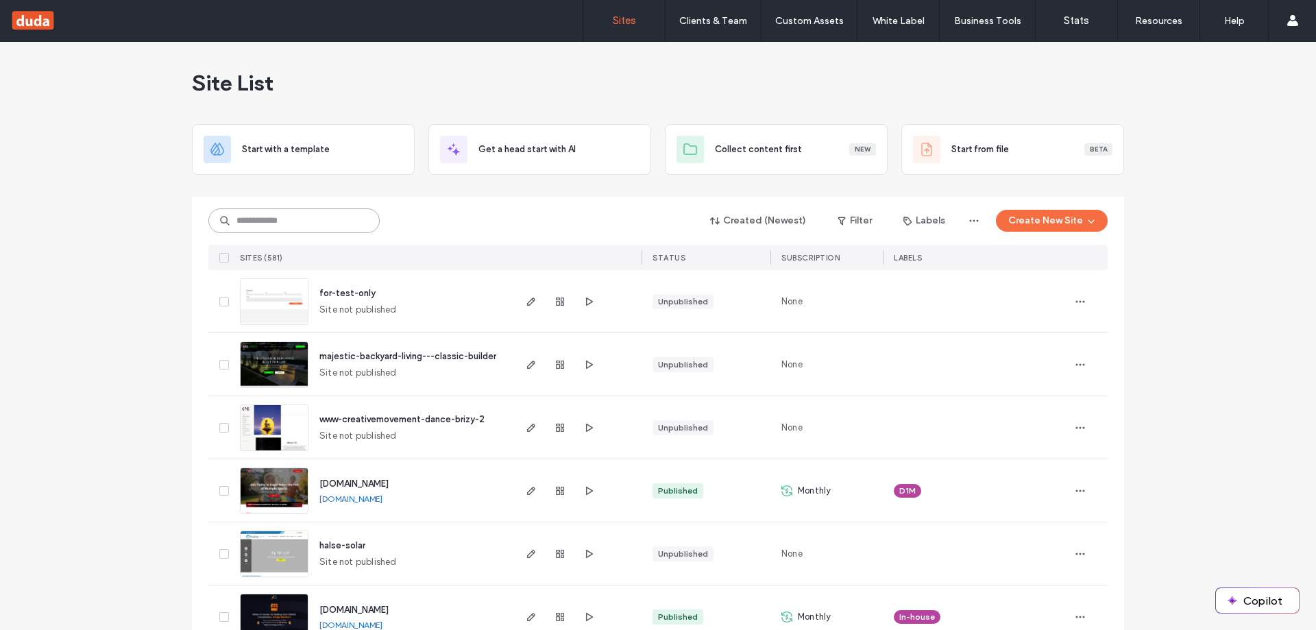
click at [302, 223] on input at bounding box center [293, 220] width 171 height 25
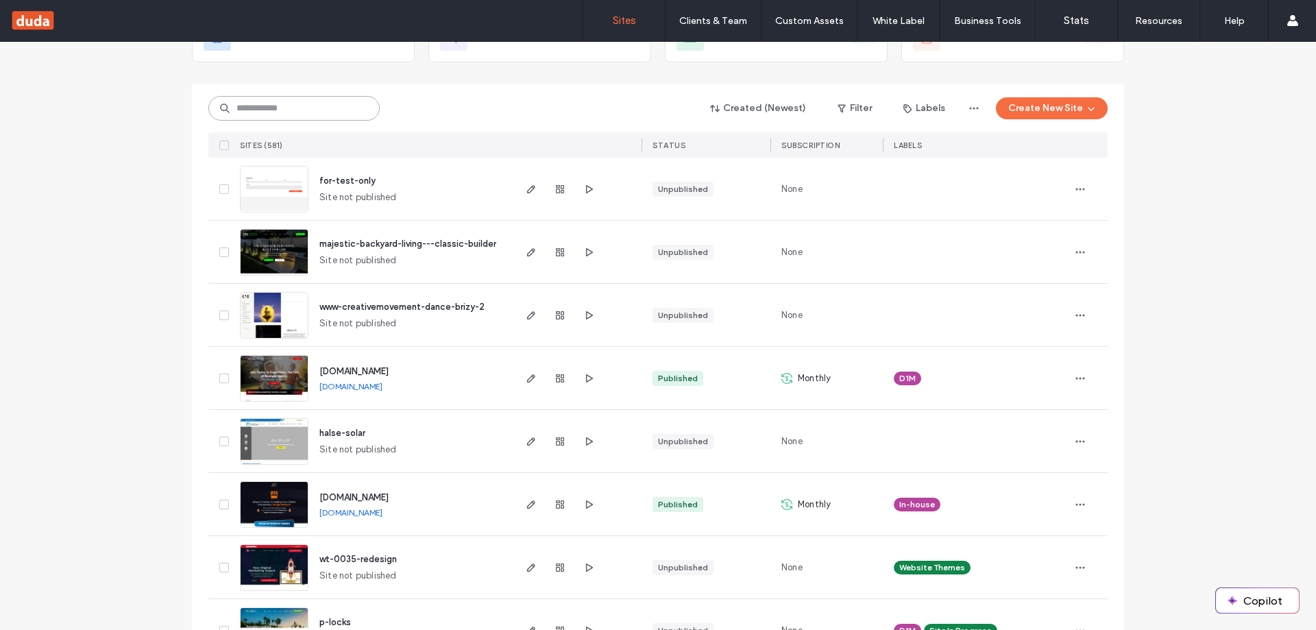
scroll to position [137, 0]
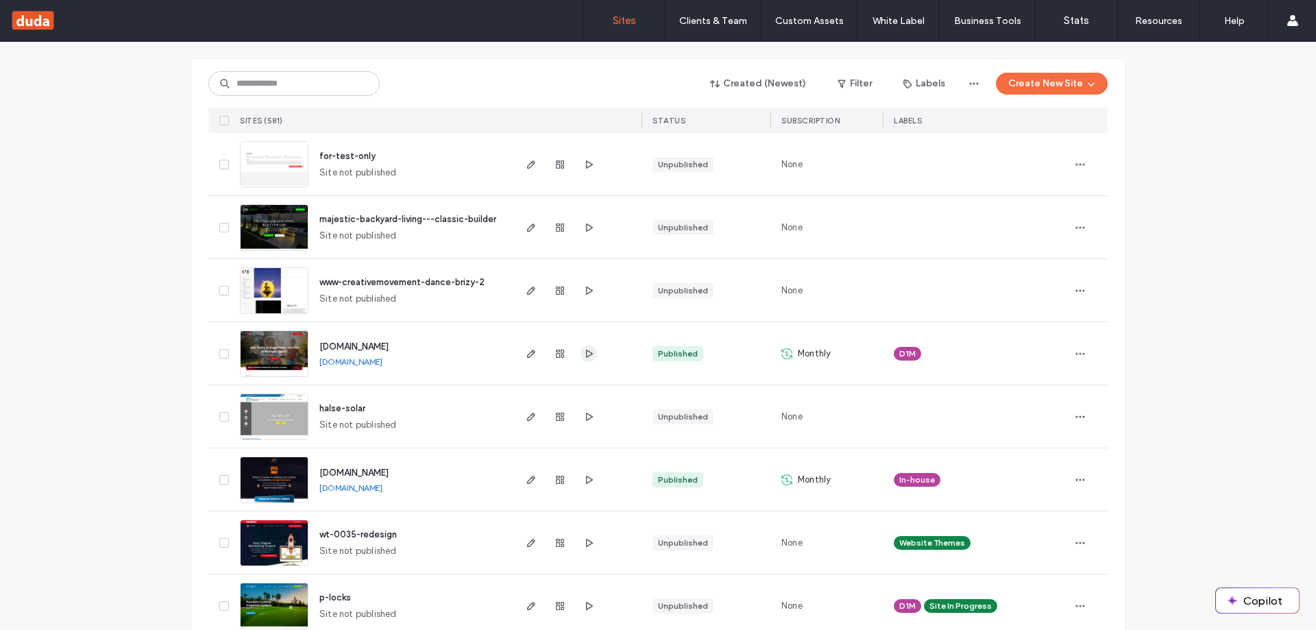
click at [586, 356] on use "button" at bounding box center [589, 353] width 7 height 8
click at [527, 352] on icon "button" at bounding box center [531, 353] width 11 height 11
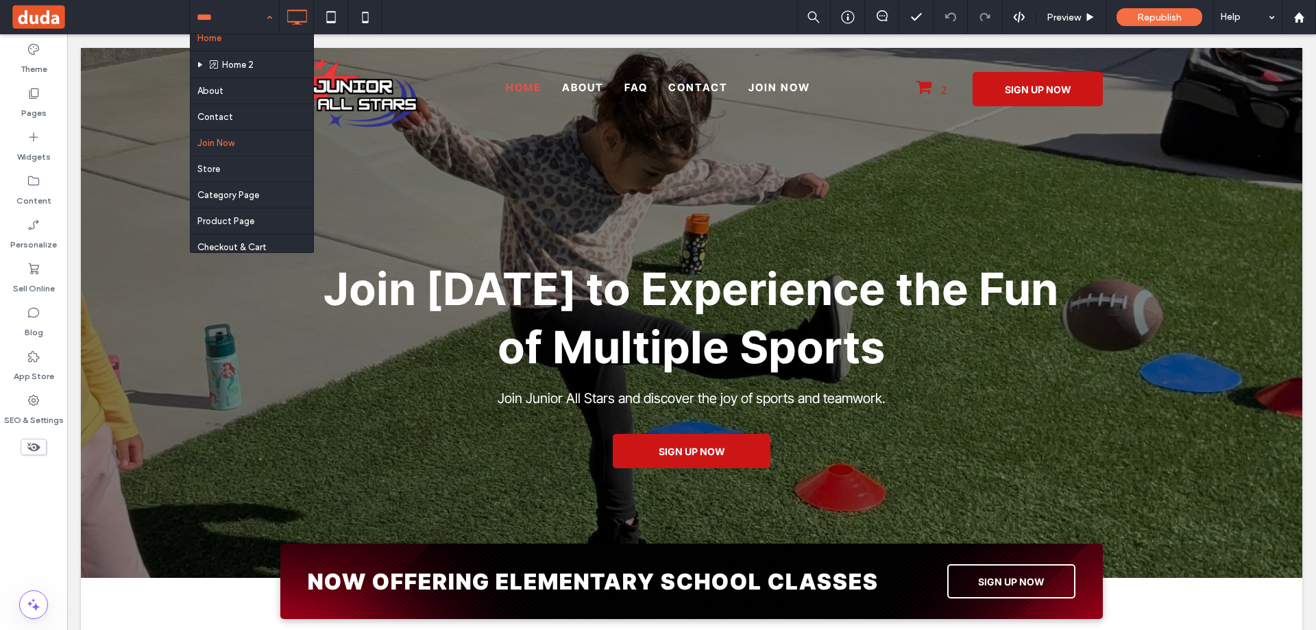
scroll to position [15, 0]
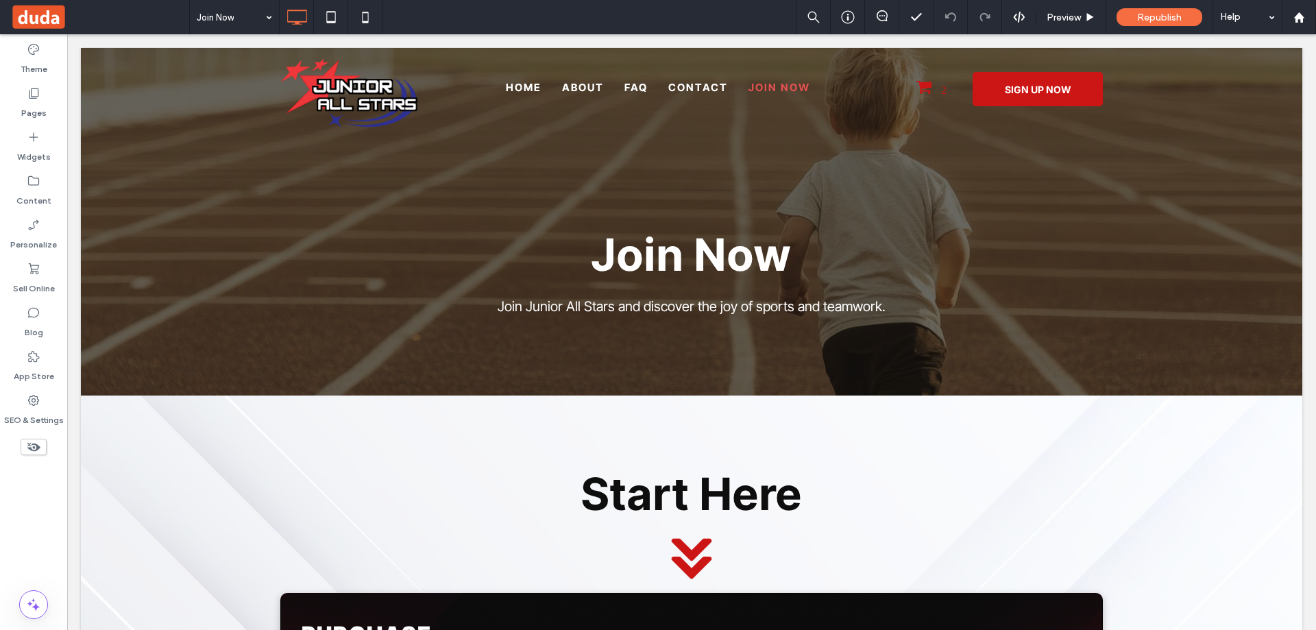
drag, startPoint x: 10, startPoint y: 544, endPoint x: 33, endPoint y: 531, distance: 26.1
click at [15, 540] on div "Theme Pages Widgets Content Personalize Sell Online Blog App Store SEO & Settin…" at bounding box center [33, 332] width 67 height 596
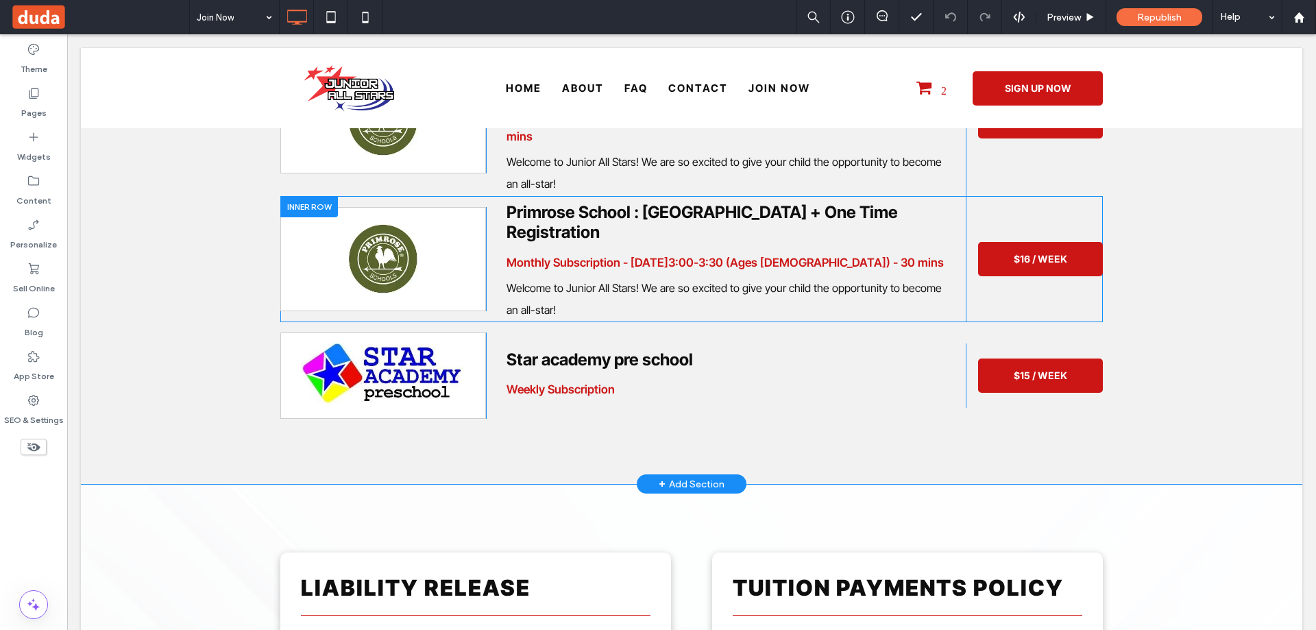
scroll to position [3016, 0]
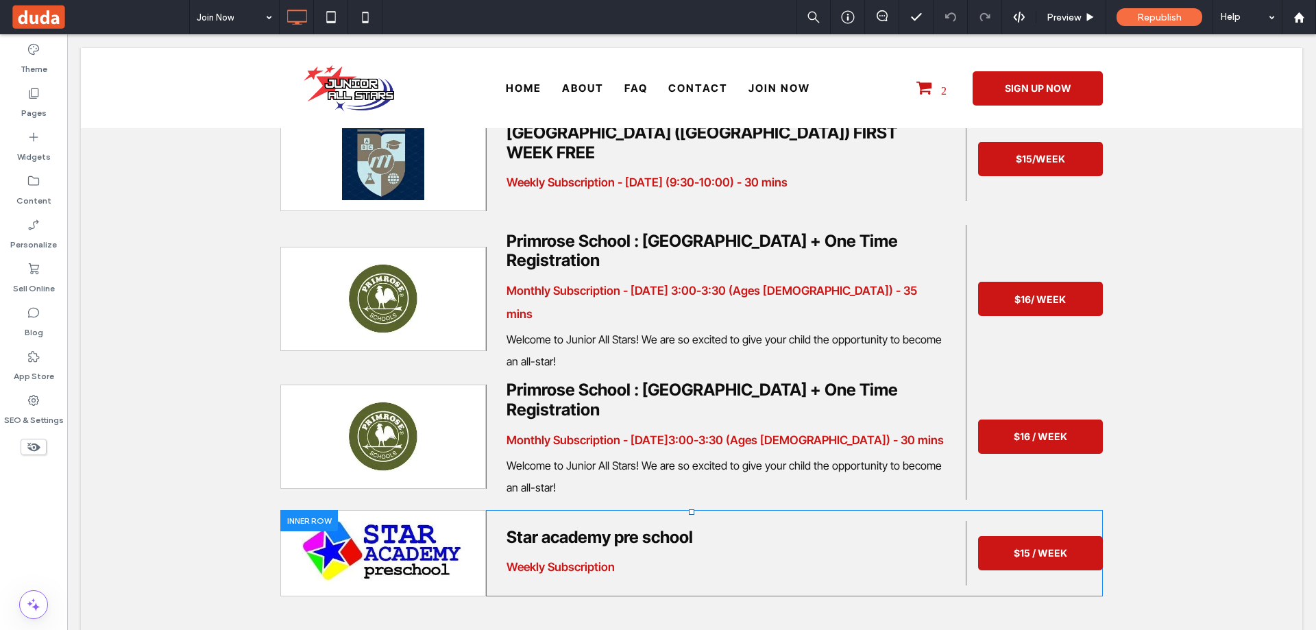
click at [300, 510] on div at bounding box center [309, 520] width 58 height 21
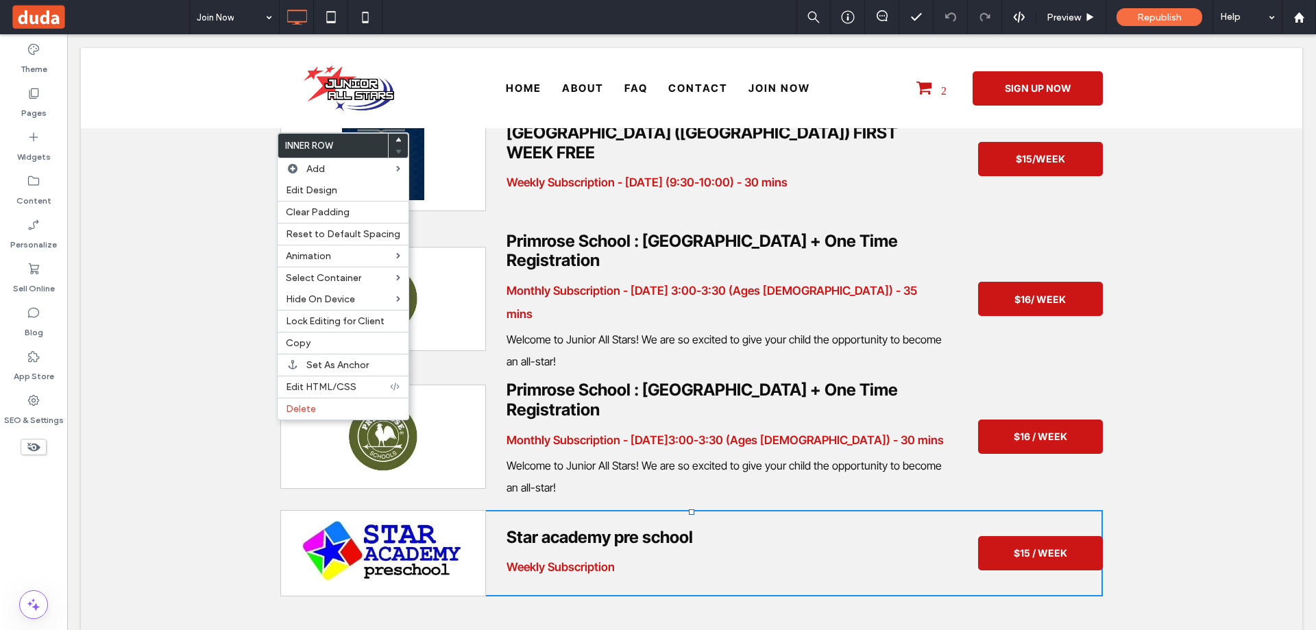
click at [46, 489] on div "Theme Pages Widgets Content Personalize Sell Online Blog App Store SEO & Settin…" at bounding box center [33, 332] width 67 height 596
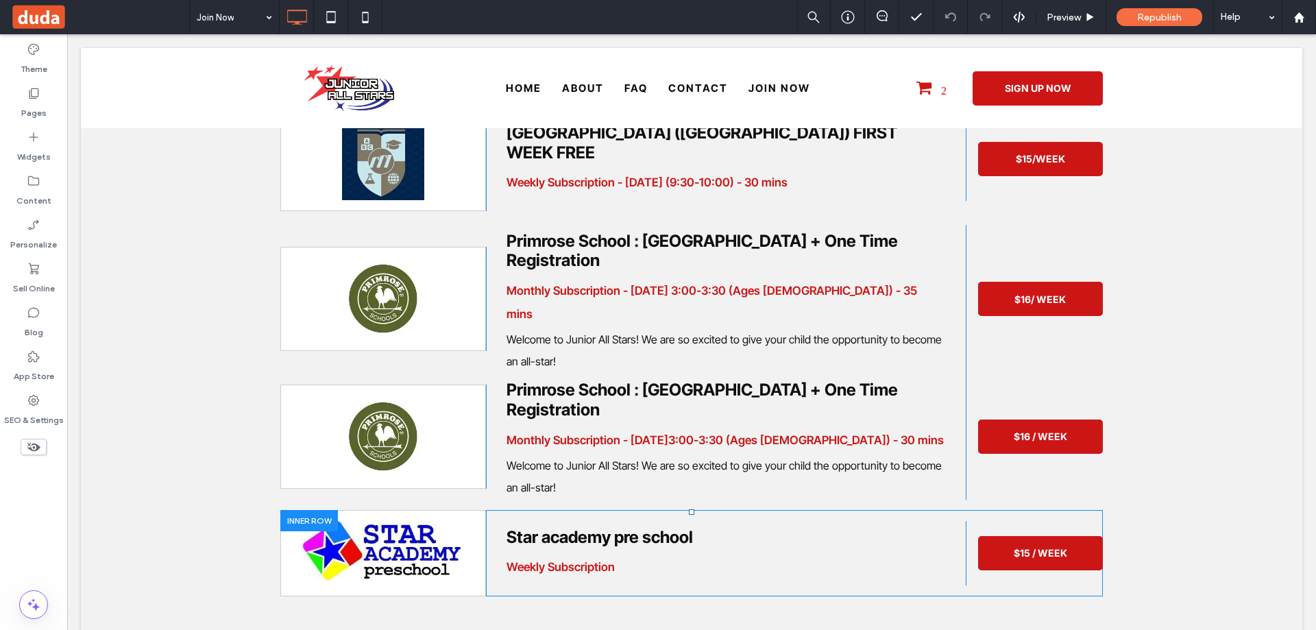
click at [320, 510] on div at bounding box center [309, 520] width 58 height 21
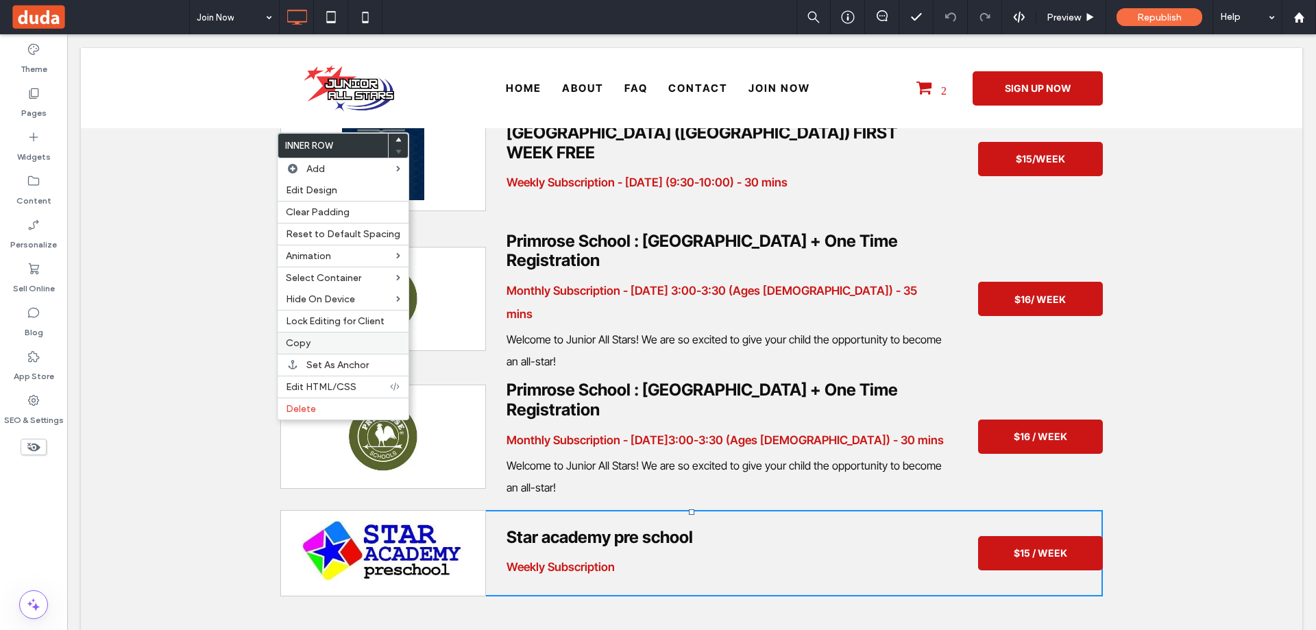
click at [304, 341] on span "Copy" at bounding box center [298, 343] width 25 height 12
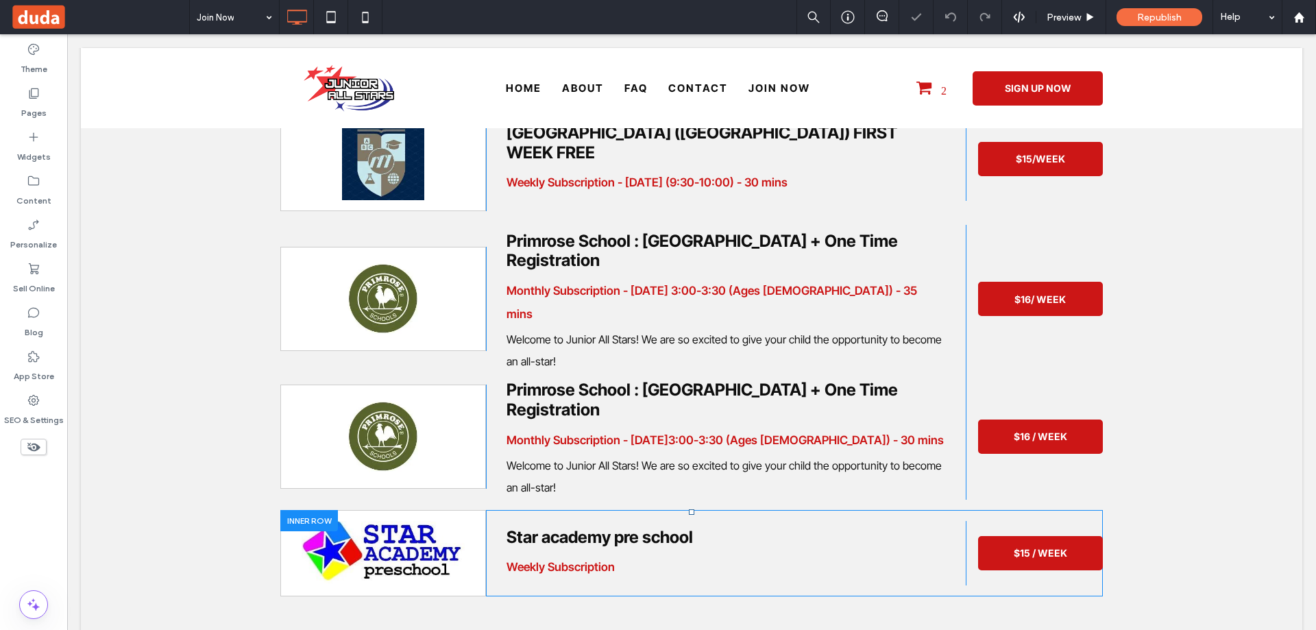
click at [314, 510] on div at bounding box center [309, 520] width 58 height 21
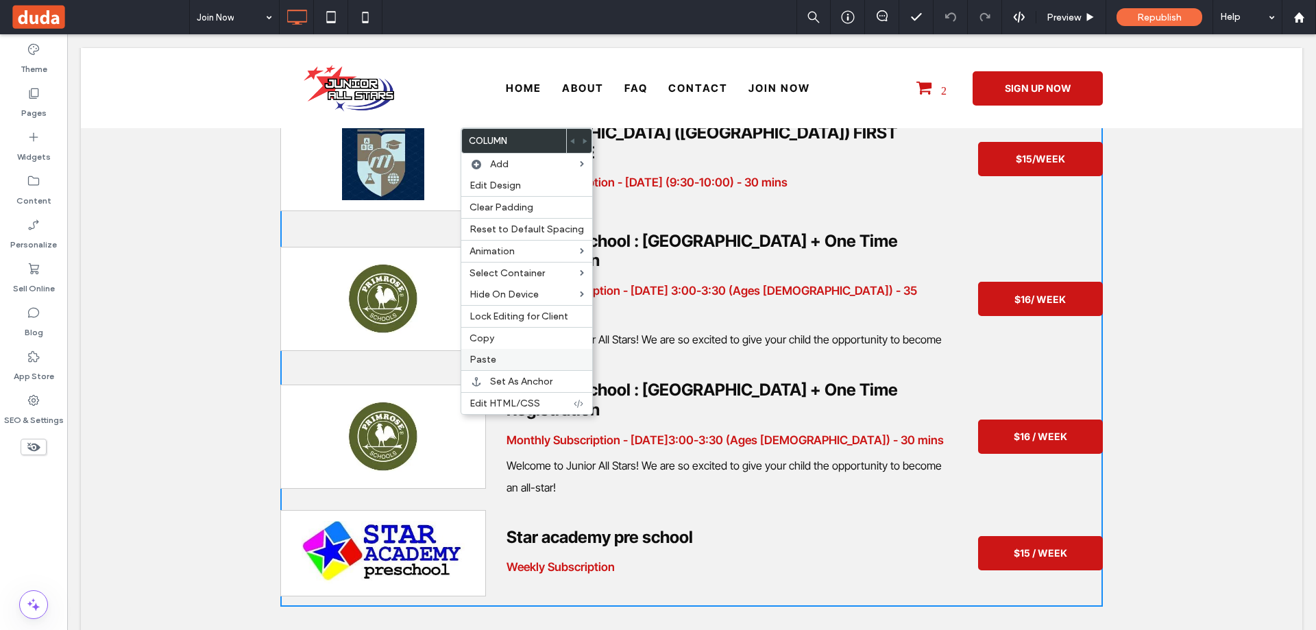
click at [482, 356] on span "Paste" at bounding box center [483, 360] width 27 height 12
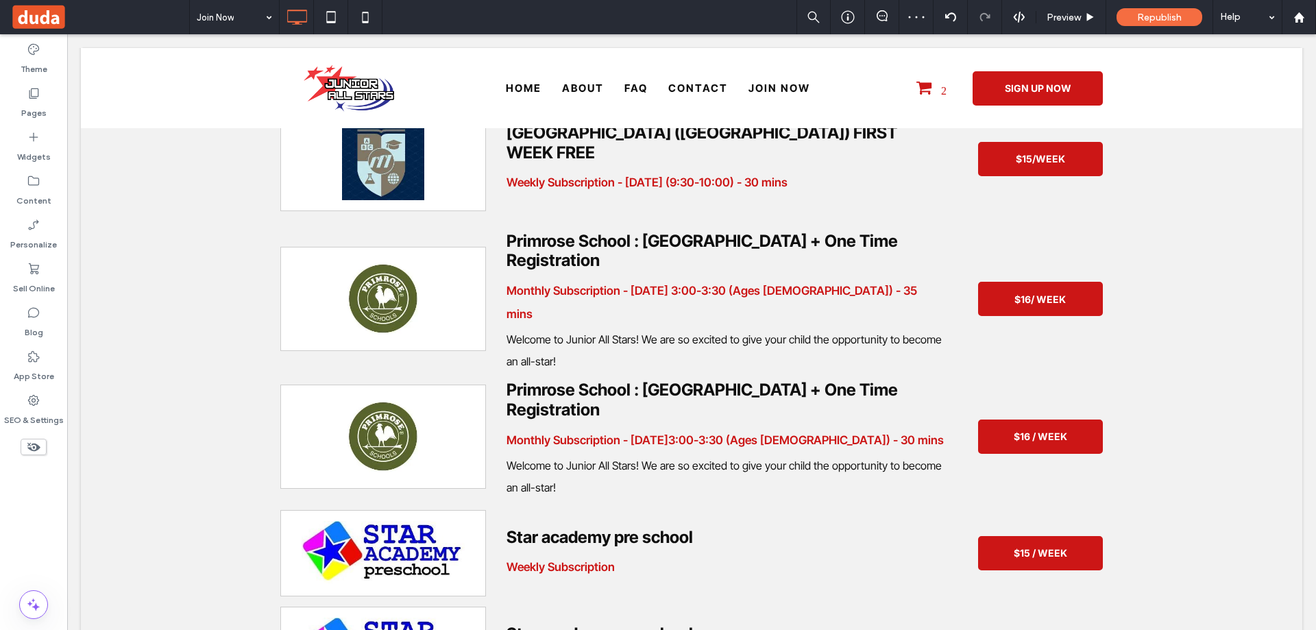
click at [5, 531] on div "Theme Pages Widgets Content Personalize Sell Online Blog App Store SEO & Settin…" at bounding box center [33, 332] width 67 height 596
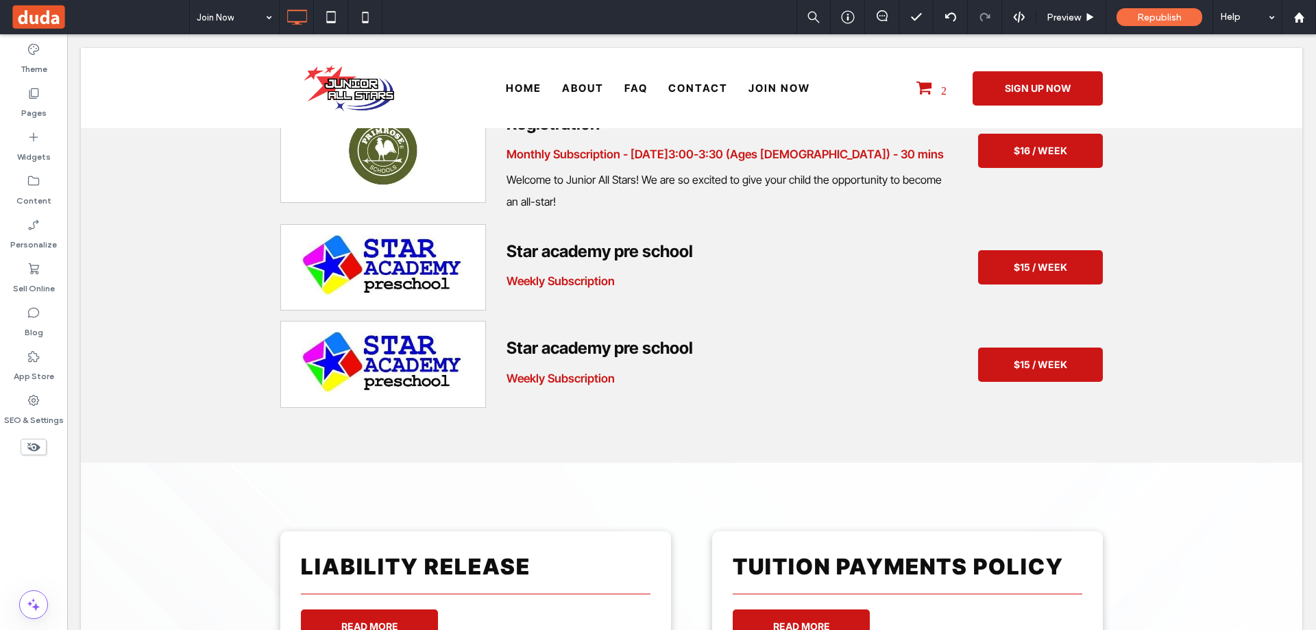
scroll to position [3084, 0]
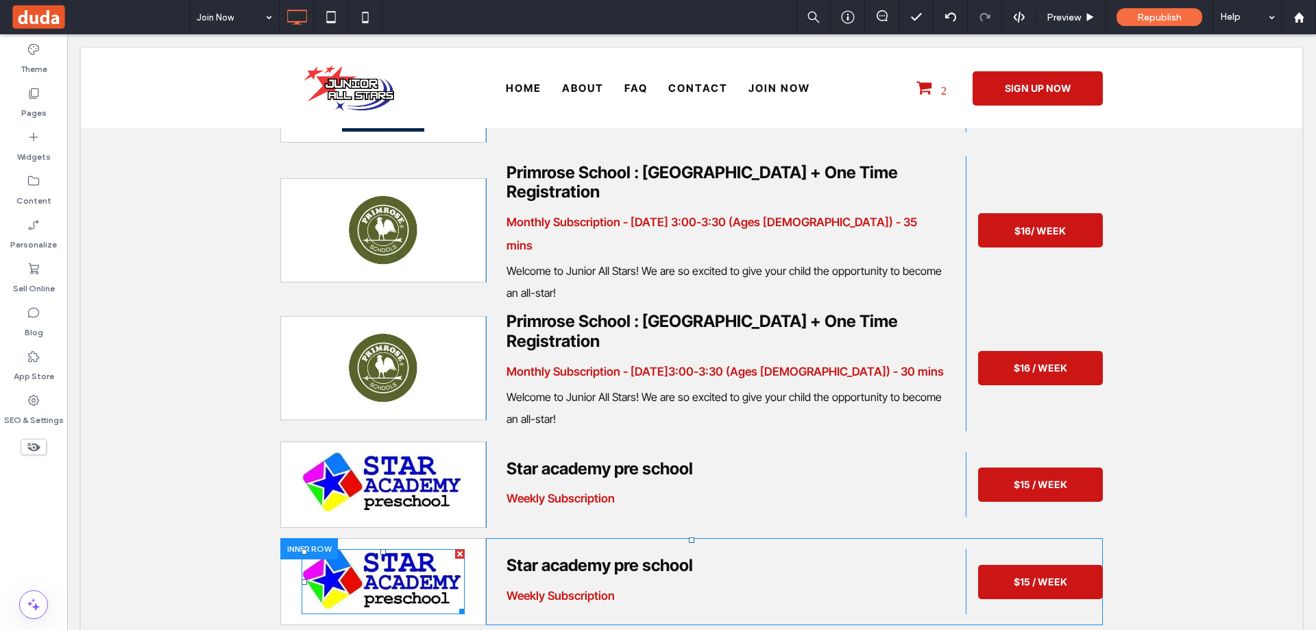
click at [370, 549] on img at bounding box center [383, 581] width 163 height 65
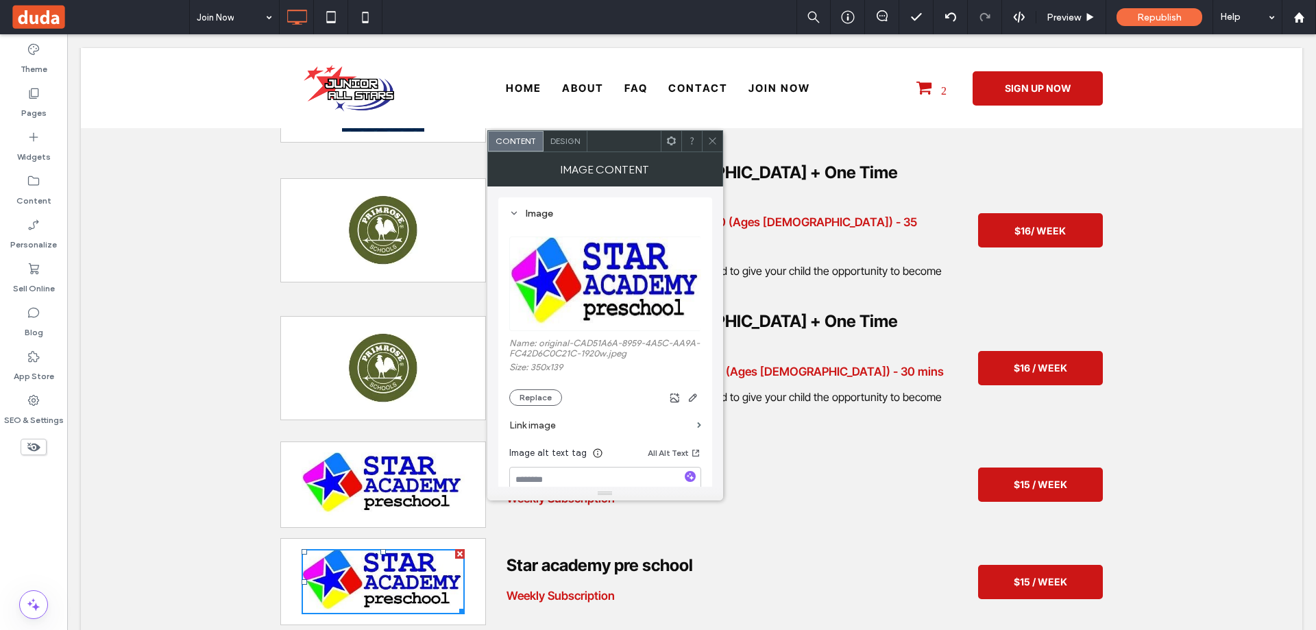
click at [600, 304] on figure "0 × 0 jpeg" at bounding box center [605, 283] width 192 height 95
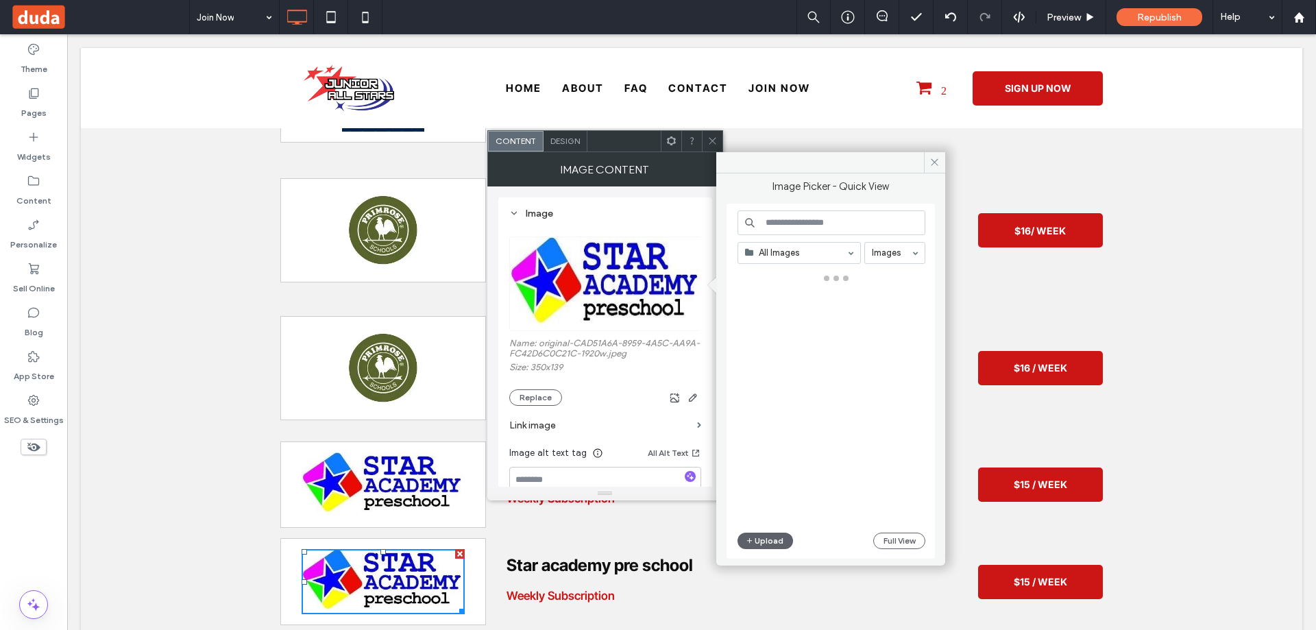
click at [892, 541] on button "Full View" at bounding box center [899, 541] width 52 height 16
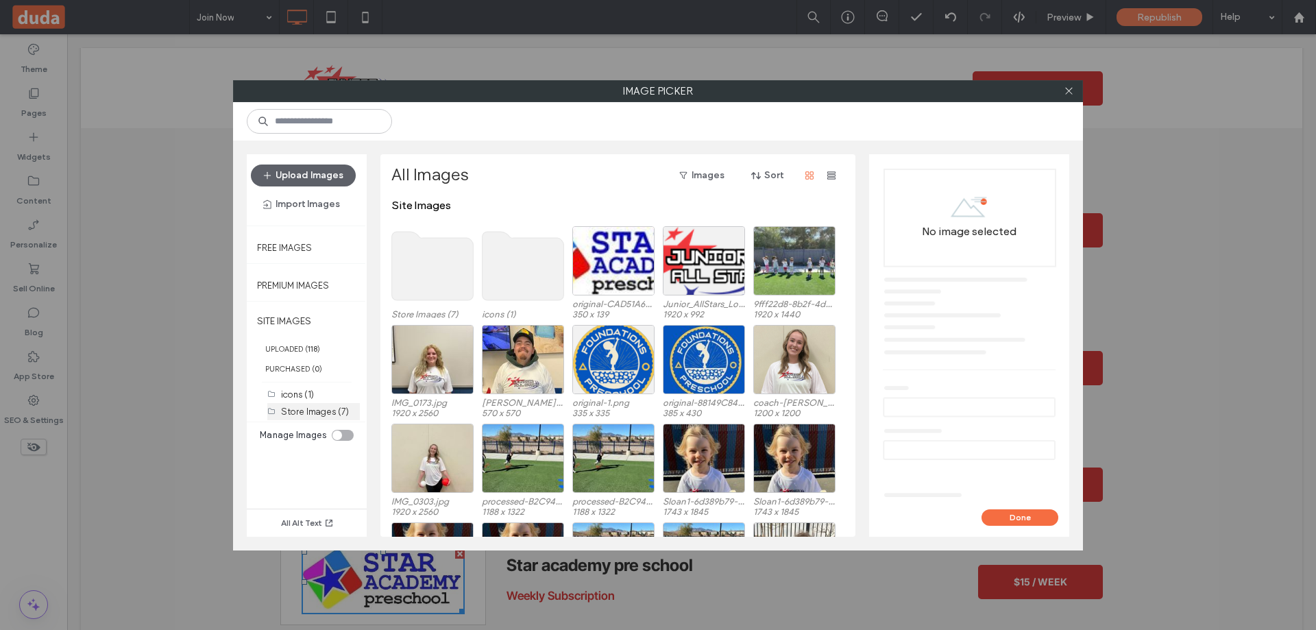
click at [314, 415] on label "Store Images (7)" at bounding box center [315, 411] width 68 height 10
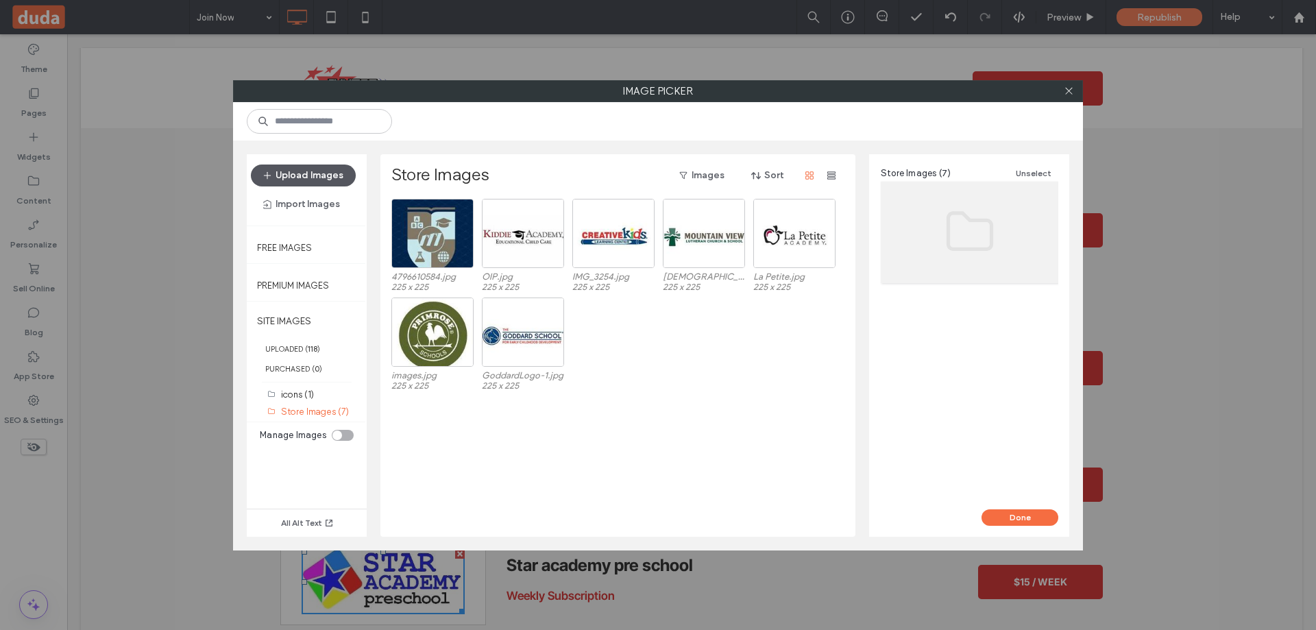
click at [322, 171] on button "Upload Images" at bounding box center [303, 175] width 105 height 22
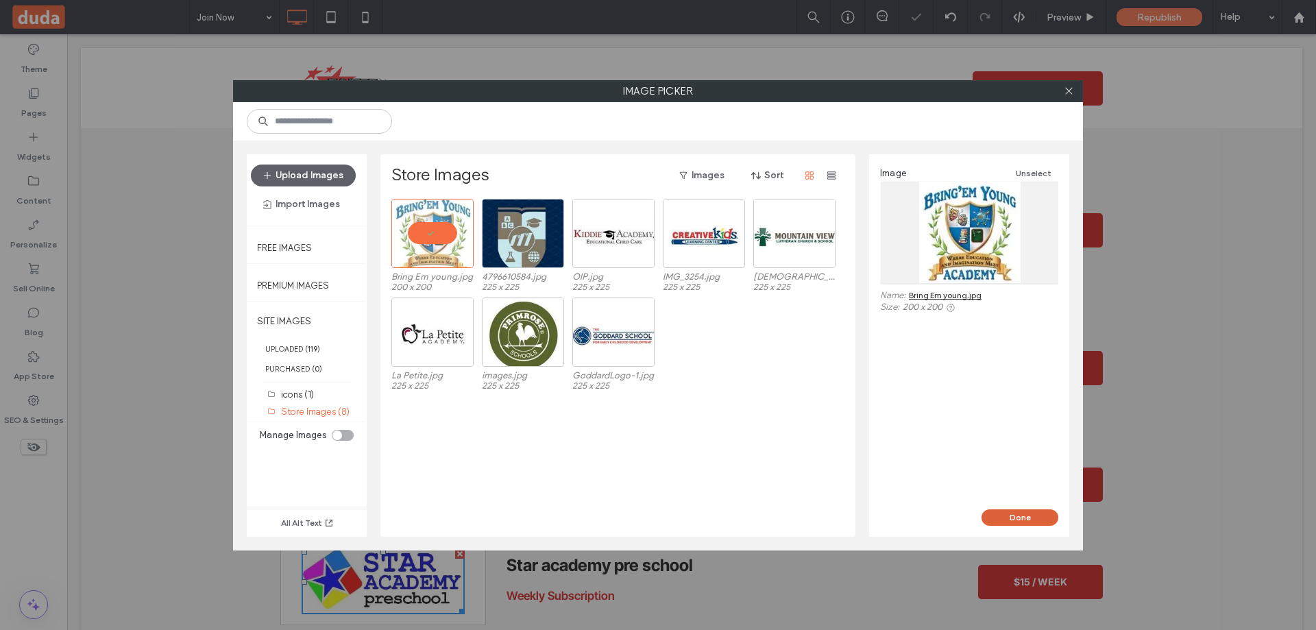
click at [1021, 514] on button "Done" at bounding box center [1019, 517] width 77 height 16
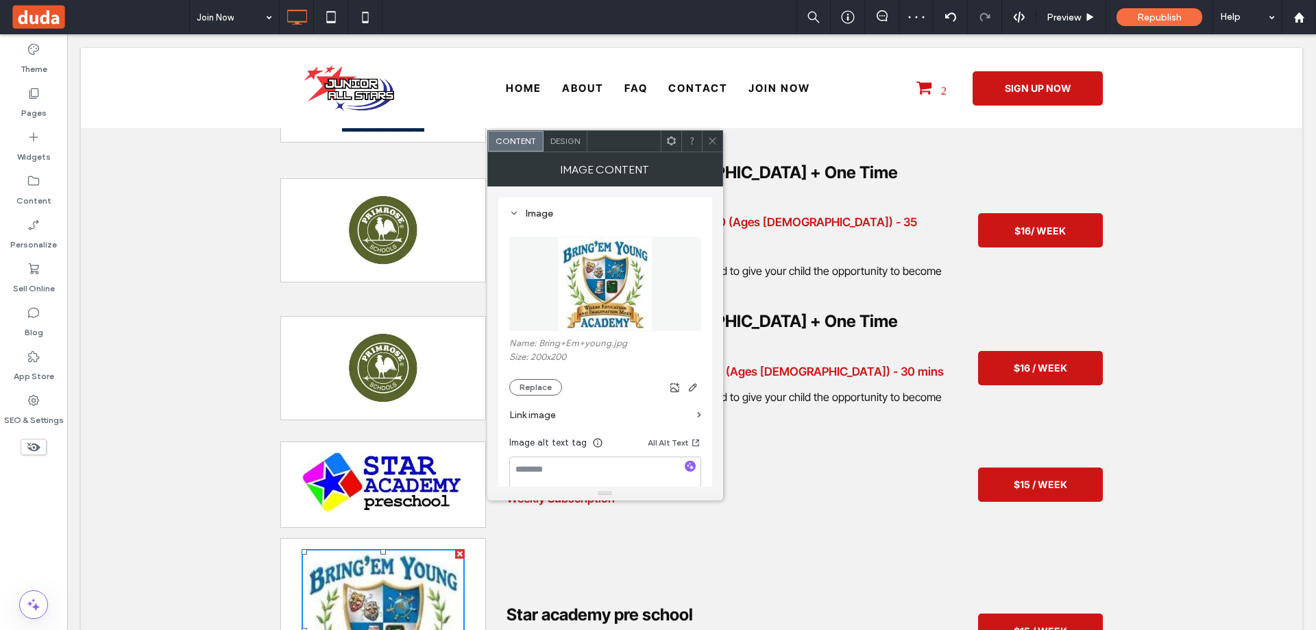
click at [707, 145] on icon at bounding box center [712, 141] width 10 height 10
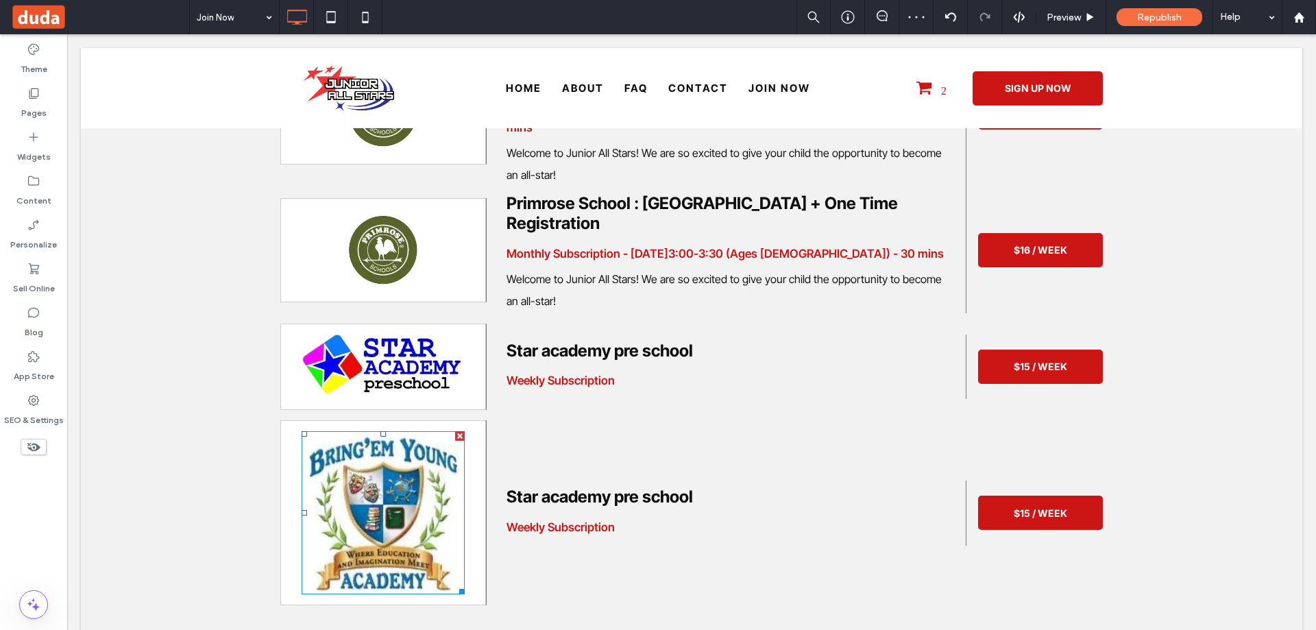
scroll to position [3221, 0]
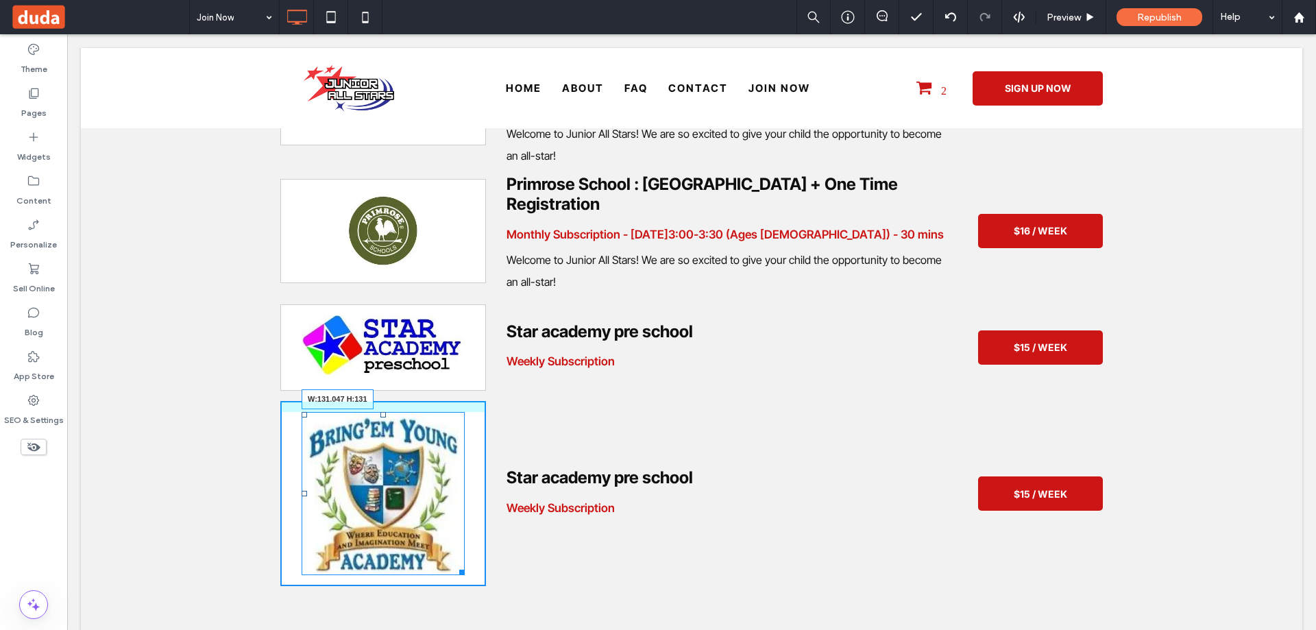
drag, startPoint x: 454, startPoint y: 477, endPoint x: 474, endPoint y: 463, distance: 24.5
click at [417, 421] on div "W:131.047 H:131 Click To Paste Click To Paste" at bounding box center [383, 493] width 206 height 185
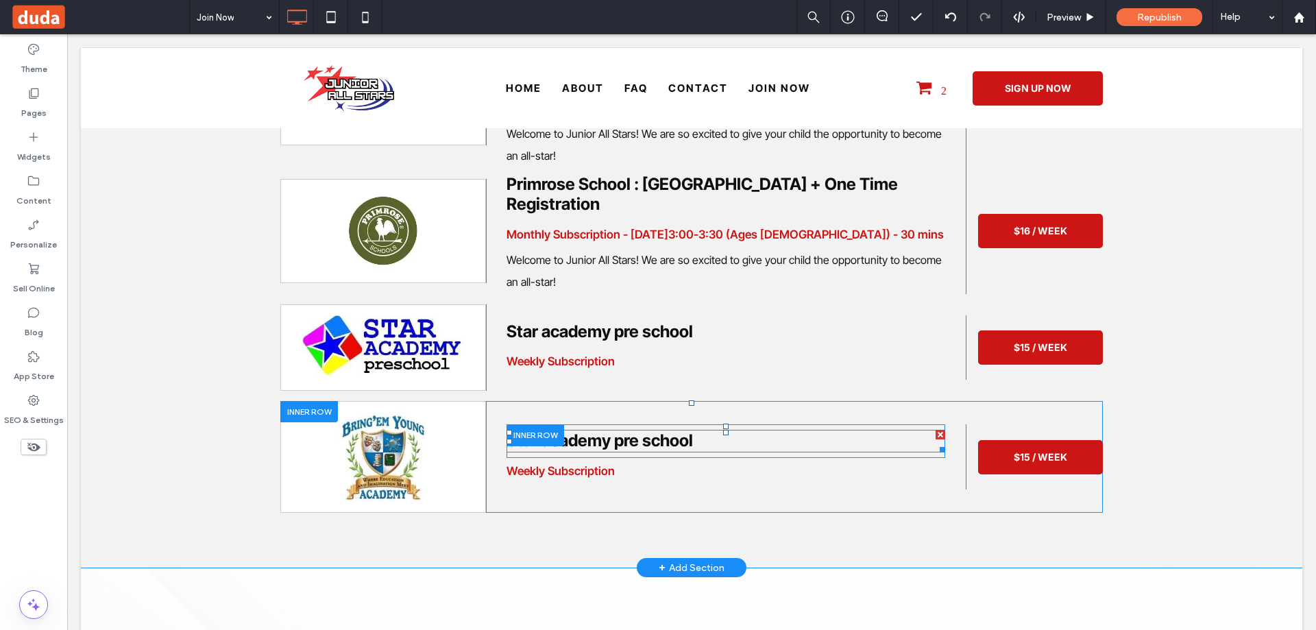
click at [609, 430] on span "Star academy pre school" at bounding box center [600, 440] width 186 height 20
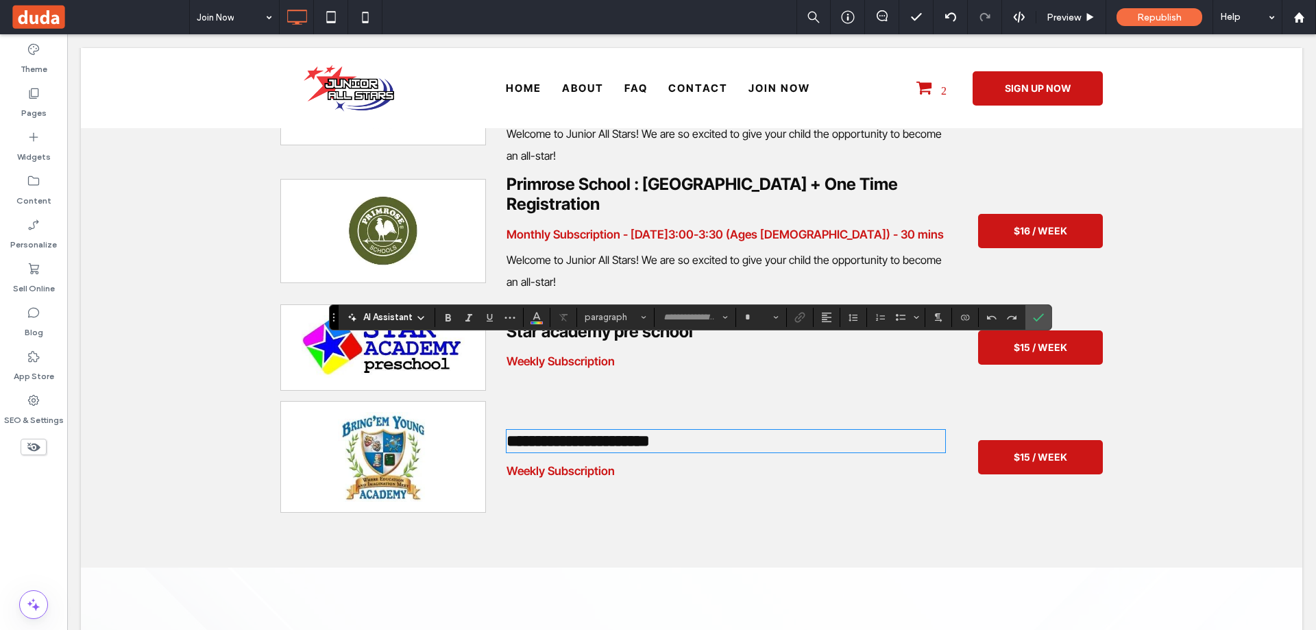
type input "**********"
type input "**"
click at [1032, 316] on label "Confirm" at bounding box center [1038, 317] width 21 height 25
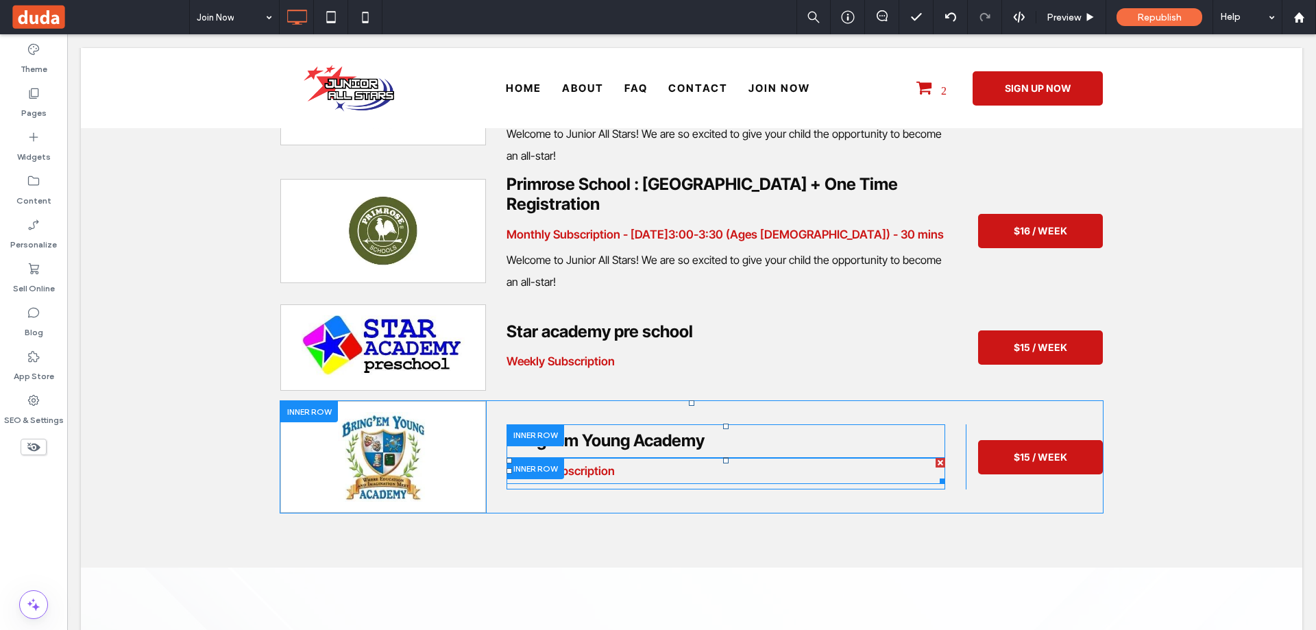
click at [633, 459] on p "Weekly Subscription" at bounding box center [726, 470] width 439 height 23
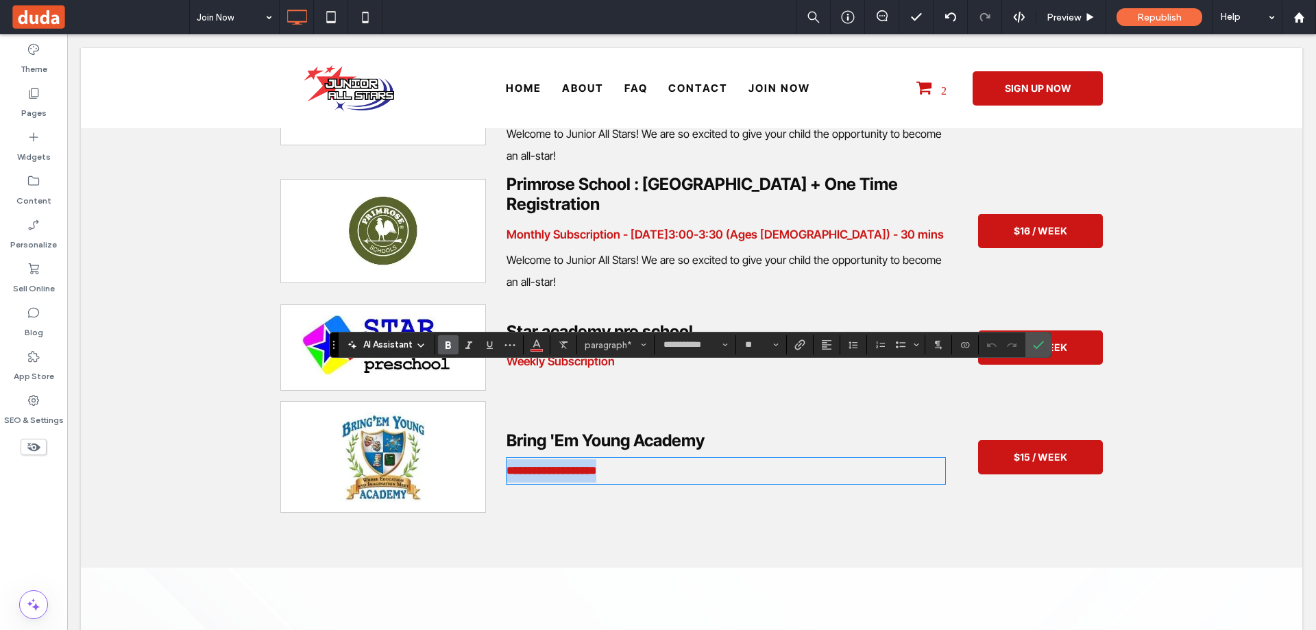
click at [650, 459] on p "**********" at bounding box center [726, 470] width 439 height 23
click at [1044, 345] on label "Confirm" at bounding box center [1038, 344] width 21 height 25
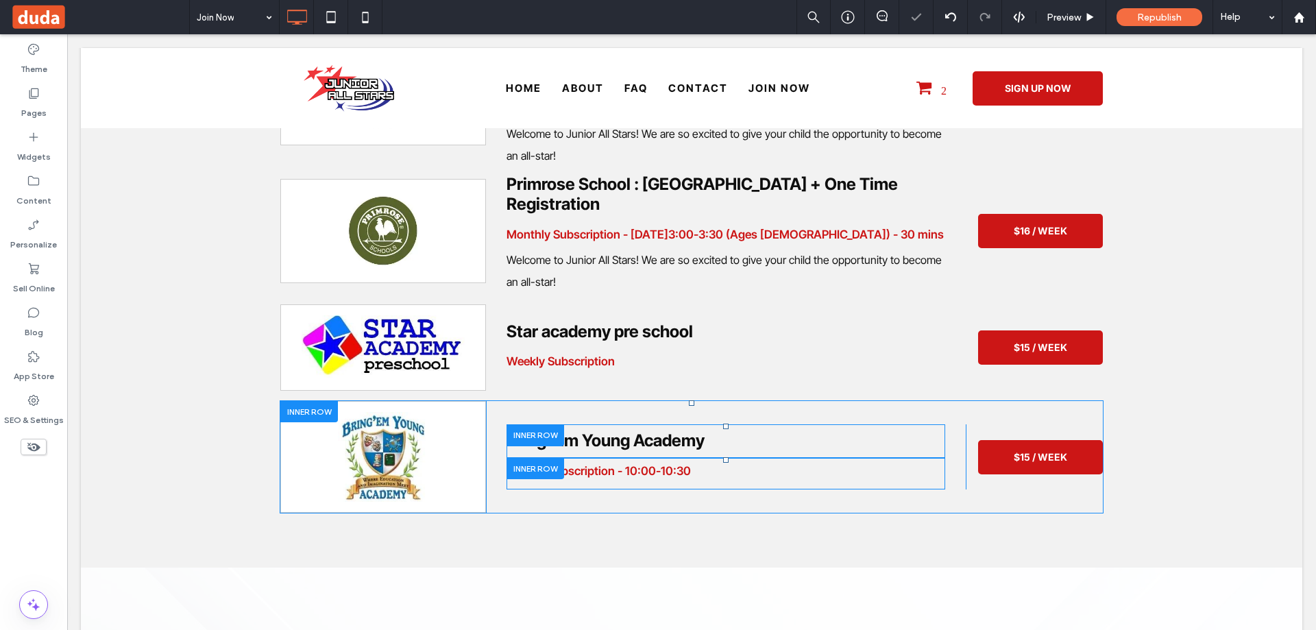
click at [10, 533] on div "Theme Pages Widgets Content Personalize Sell Online Blog App Store SEO & Settin…" at bounding box center [33, 332] width 67 height 596
click at [36, 271] on use at bounding box center [34, 268] width 10 height 11
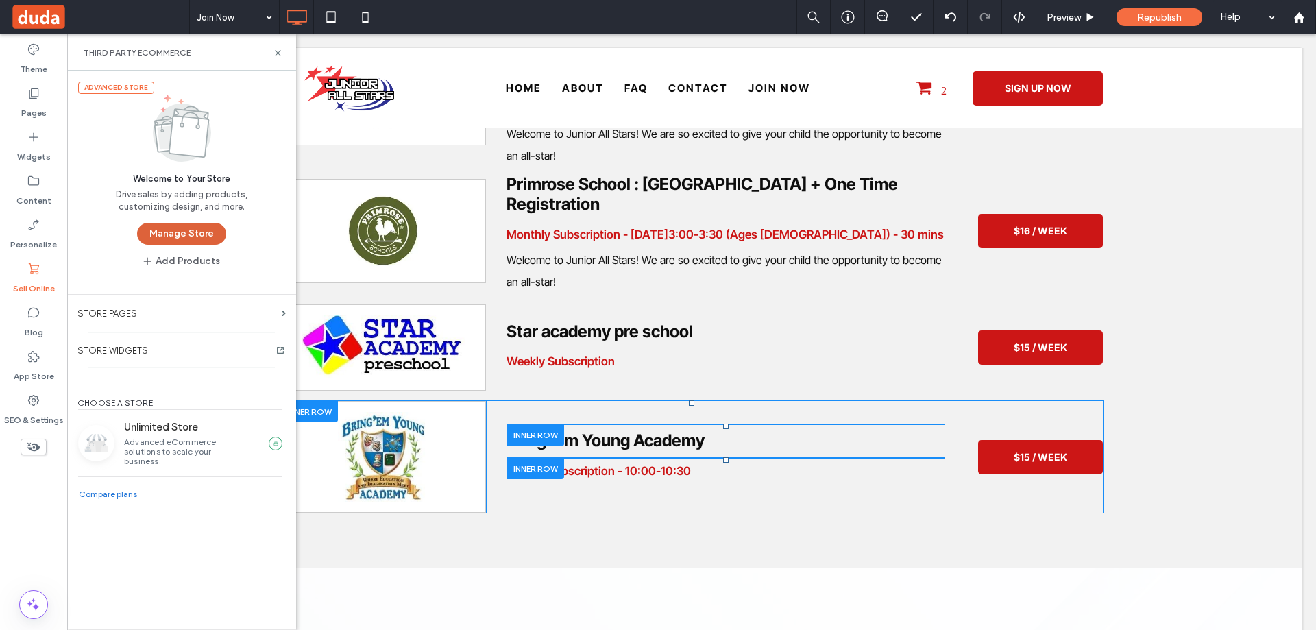
click at [180, 223] on button "Manage Store" at bounding box center [181, 234] width 89 height 22
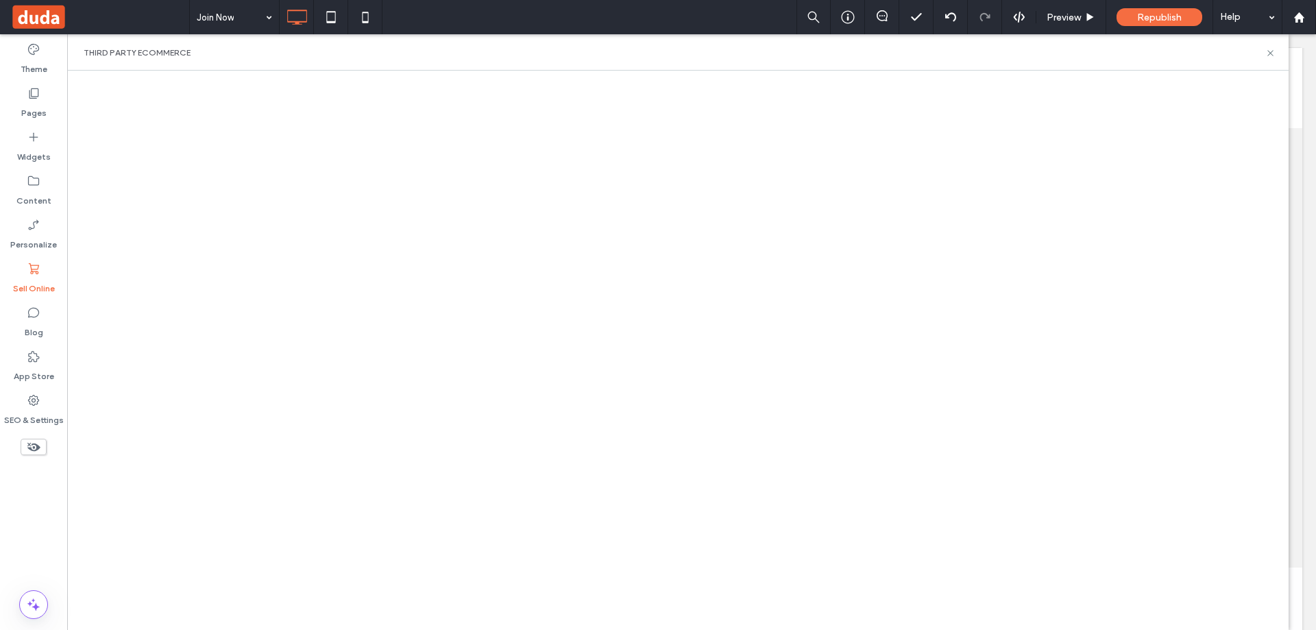
click at [693, 10] on div "Join Now Preview Republish Help" at bounding box center [752, 17] width 1127 height 34
click at [676, 77] on div at bounding box center [677, 350] width 1221 height 559
click at [568, 9] on div "Join Now Preview Republish Help" at bounding box center [752, 17] width 1127 height 34
click at [569, 10] on div "Join Now Preview Republish Help" at bounding box center [752, 17] width 1127 height 34
click at [578, 8] on div "Join Now Preview Republish Help" at bounding box center [752, 17] width 1127 height 34
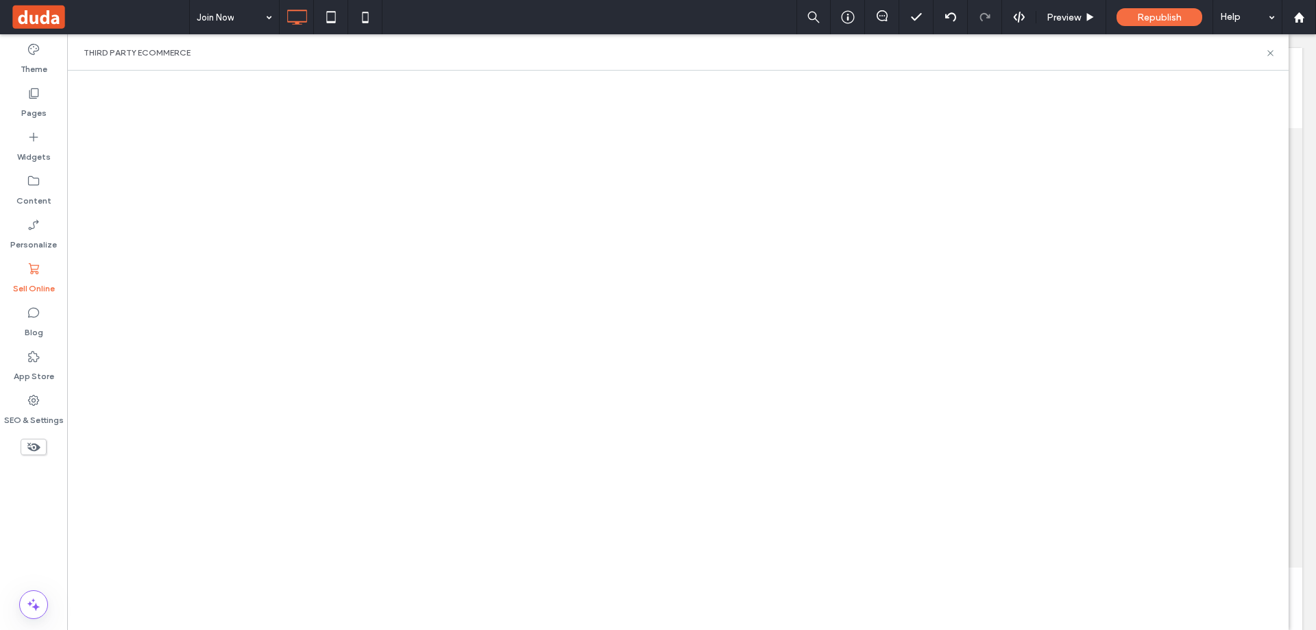
click at [578, 8] on div "Join Now Preview Republish Help" at bounding box center [752, 17] width 1127 height 34
click at [581, 10] on div "Join Now Preview Republish Help" at bounding box center [752, 17] width 1127 height 34
click at [580, 10] on div "Join Now Preview Republish Help" at bounding box center [752, 17] width 1127 height 34
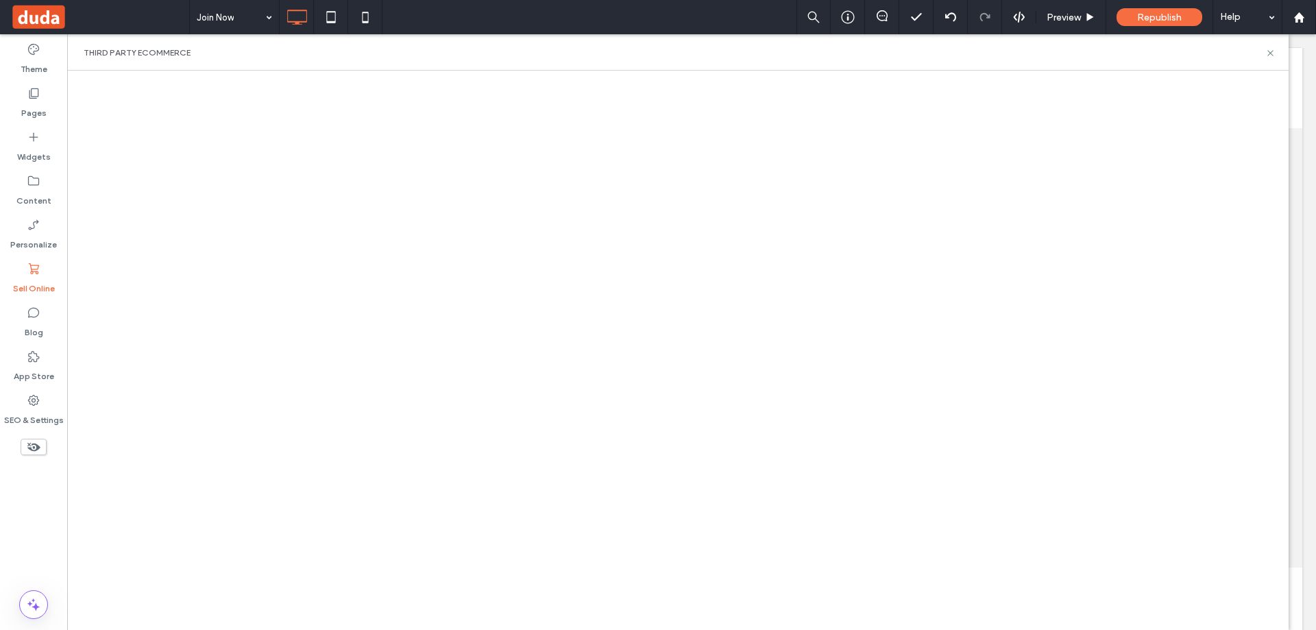
click at [580, 10] on div "Join Now Preview Republish Help" at bounding box center [752, 17] width 1127 height 34
click at [636, 67] on div "Third Party eCommerce" at bounding box center [677, 52] width 1221 height 36
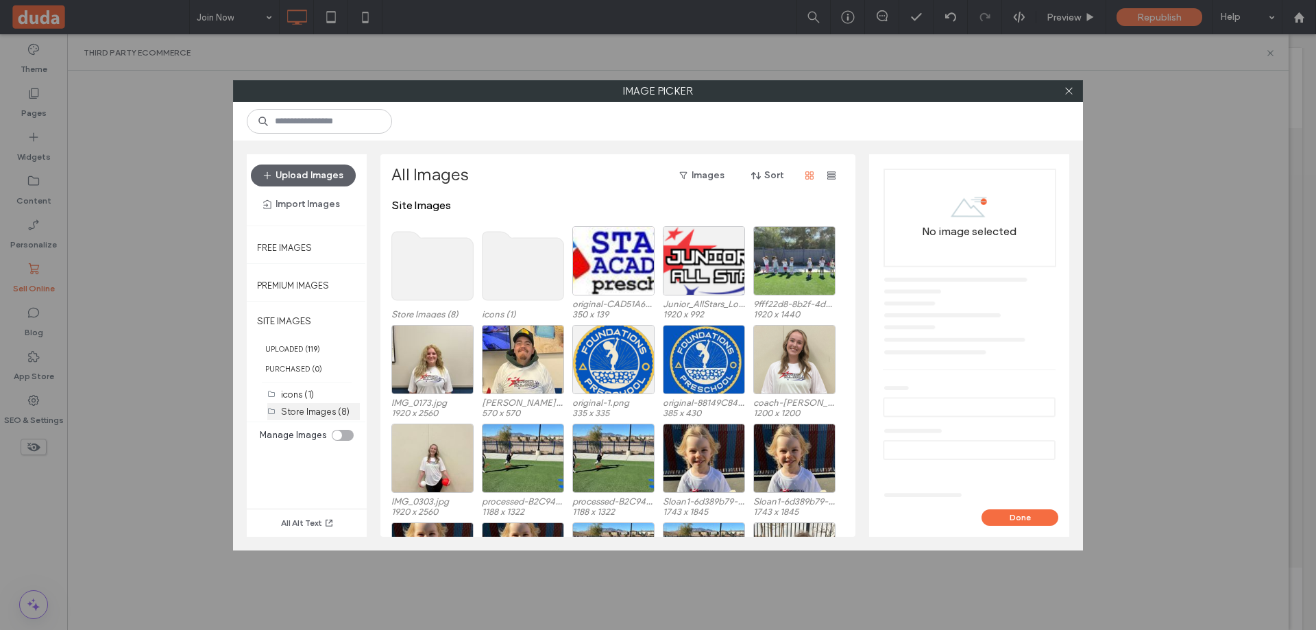
click at [311, 409] on label "Store Images (8)" at bounding box center [315, 411] width 69 height 10
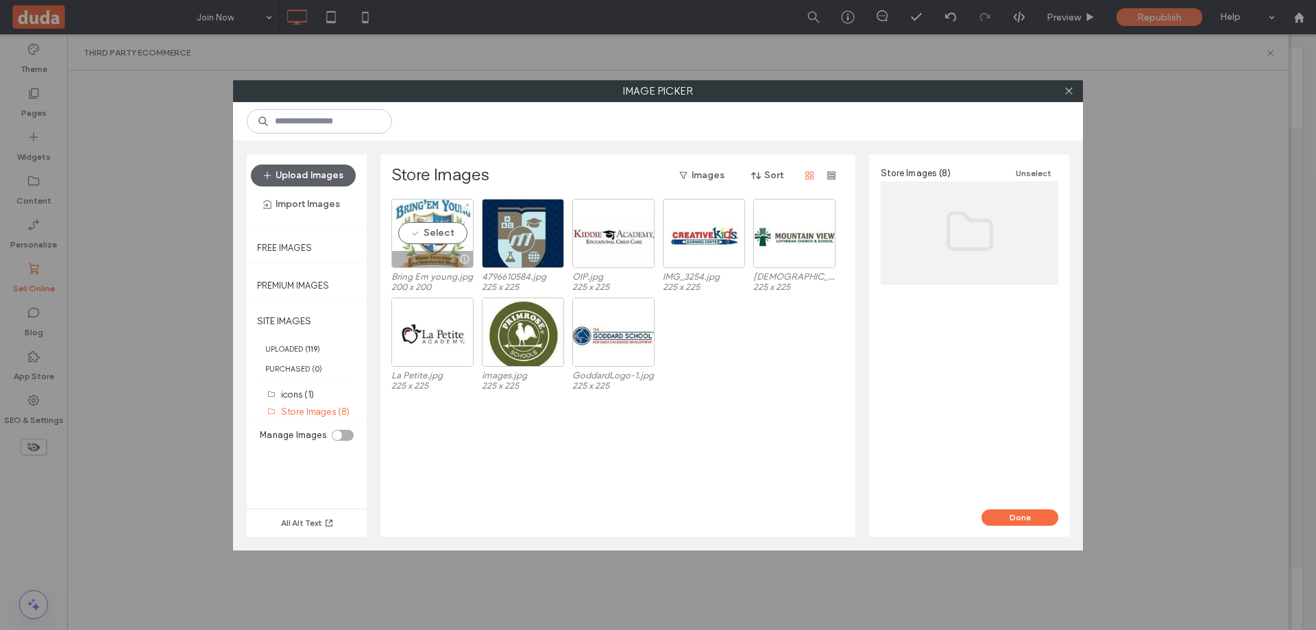
click at [430, 238] on div "Select" at bounding box center [432, 233] width 82 height 69
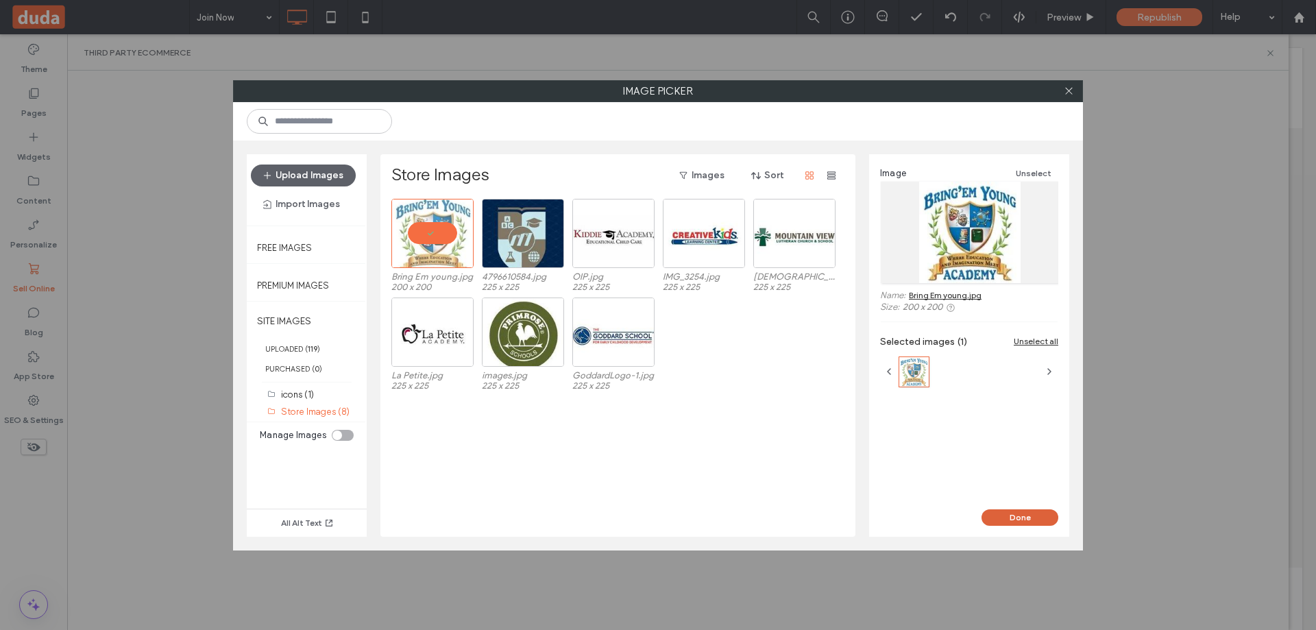
click at [1020, 517] on button "Done" at bounding box center [1019, 517] width 77 height 16
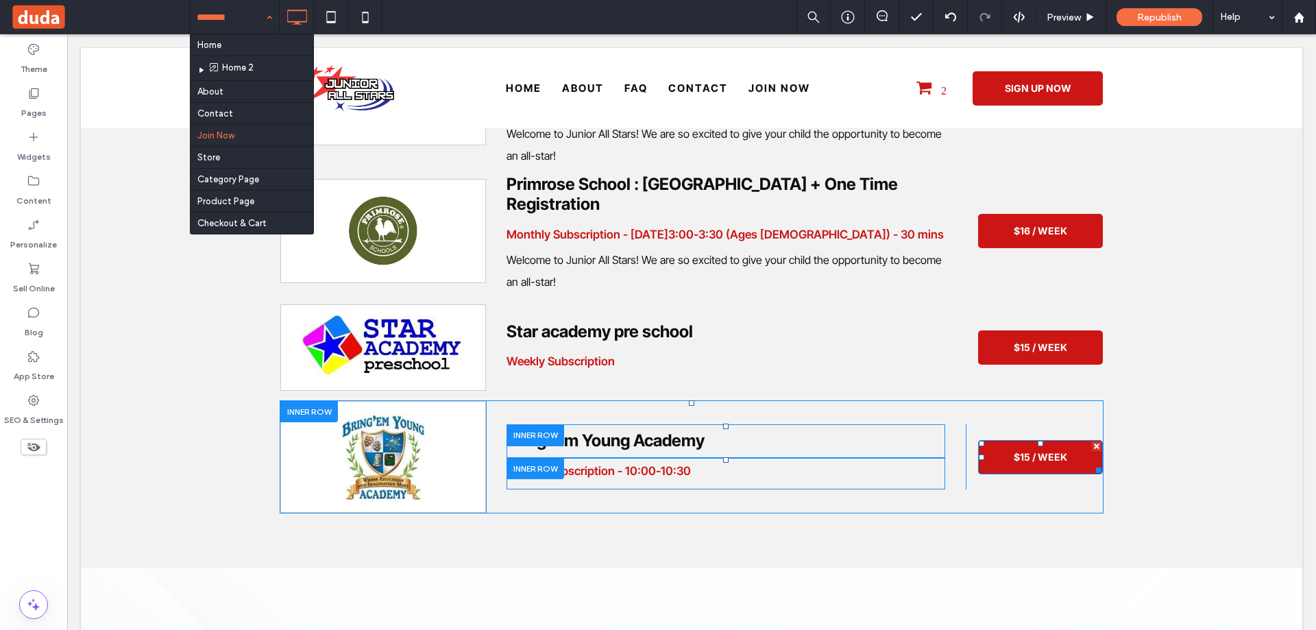
click at [1040, 444] on span "$15 / WEEK" at bounding box center [1040, 456] width 53 height 25
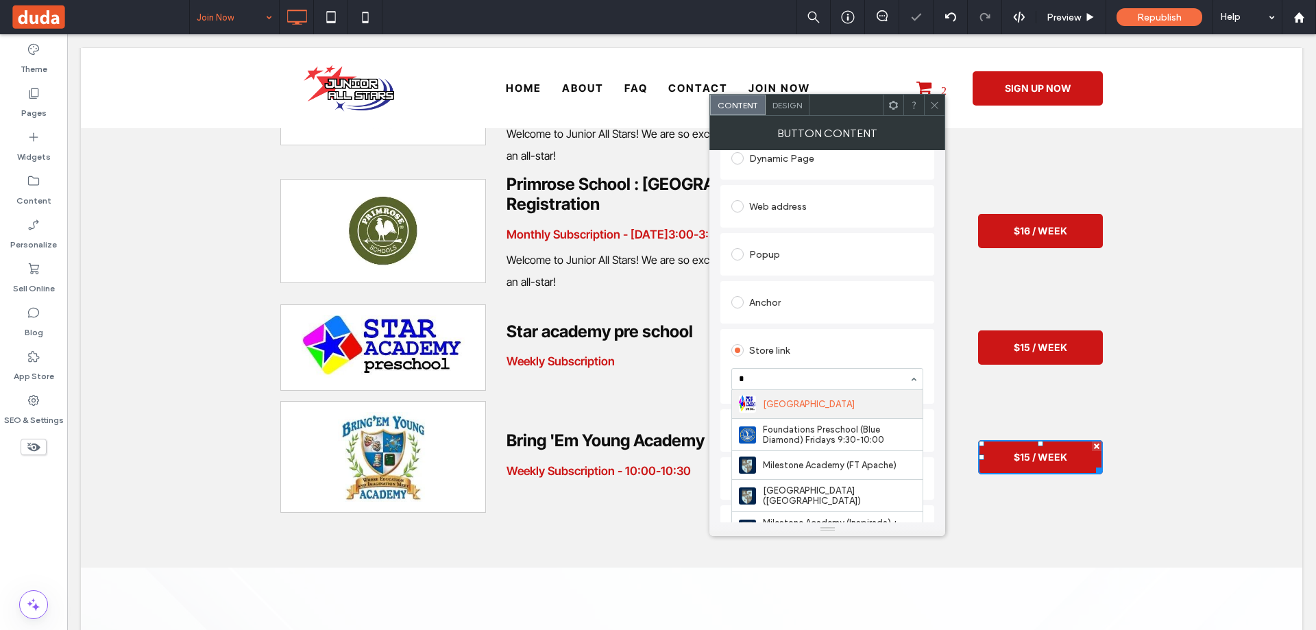
scroll to position [0, 0]
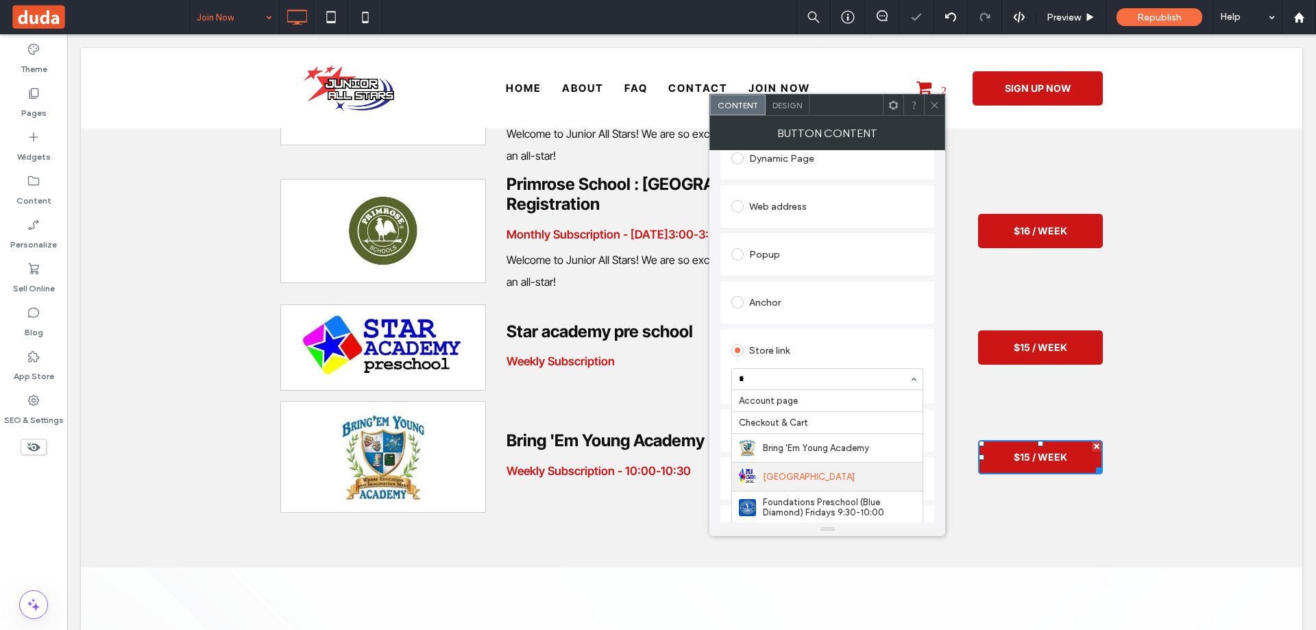
type input "**"
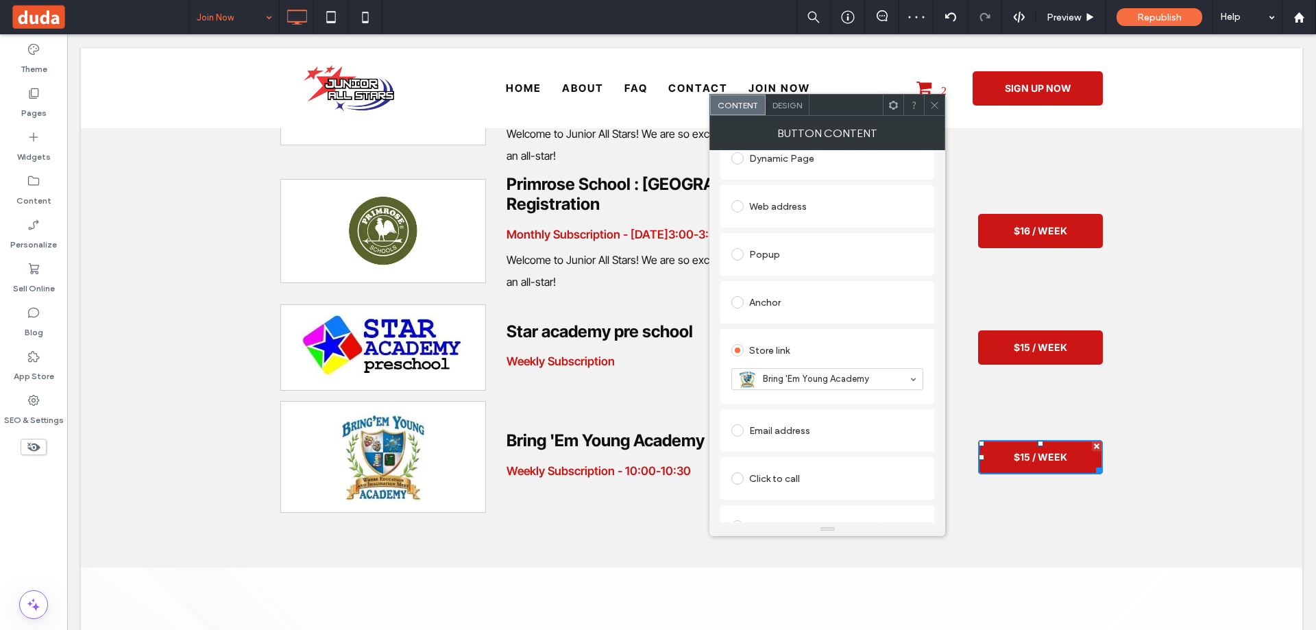
click at [936, 109] on icon at bounding box center [934, 105] width 10 height 10
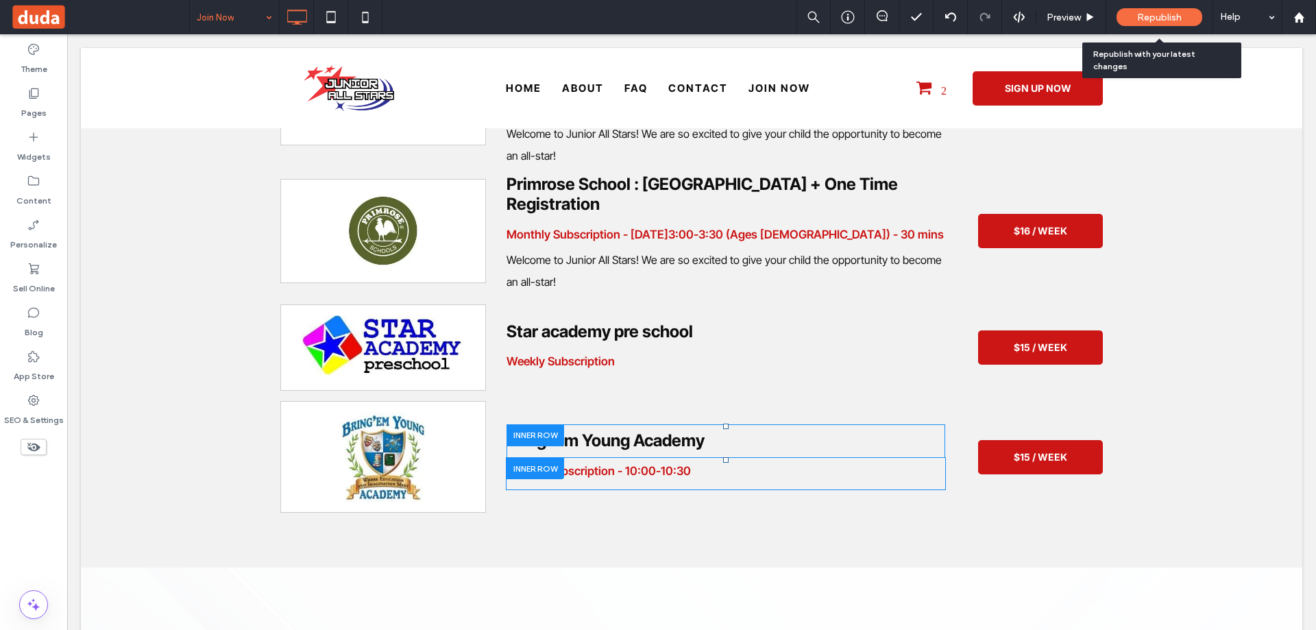
click at [1163, 20] on span "Republish" at bounding box center [1159, 18] width 45 height 12
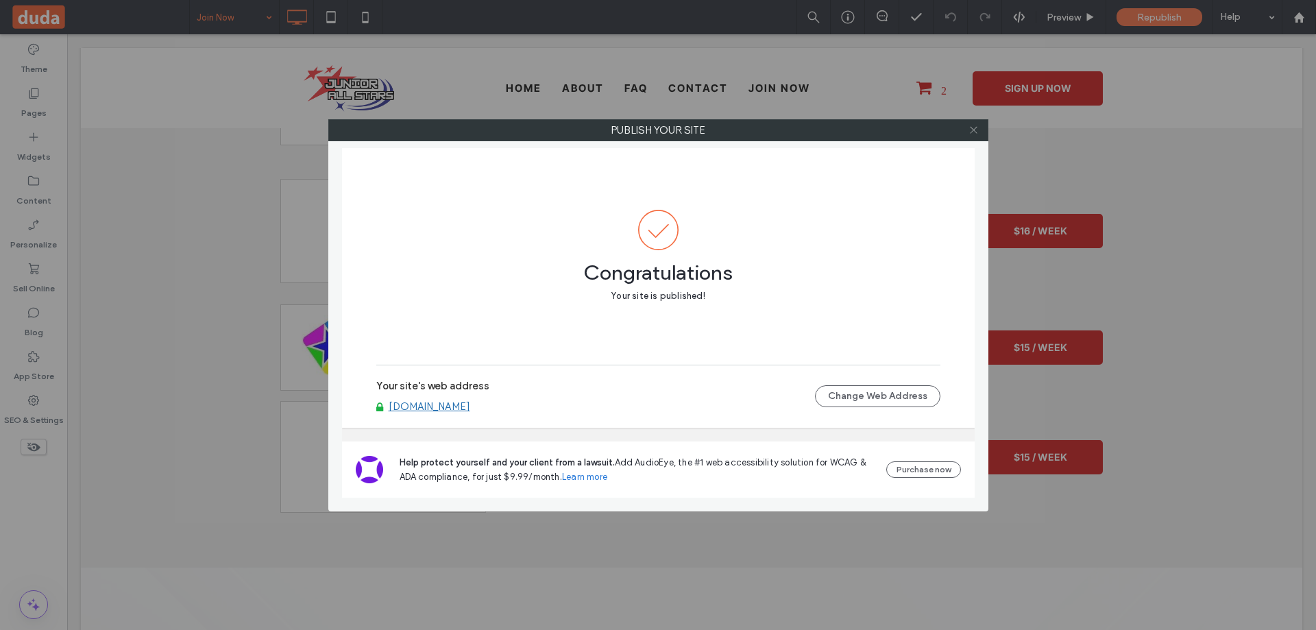
click at [973, 130] on use at bounding box center [973, 130] width 7 height 7
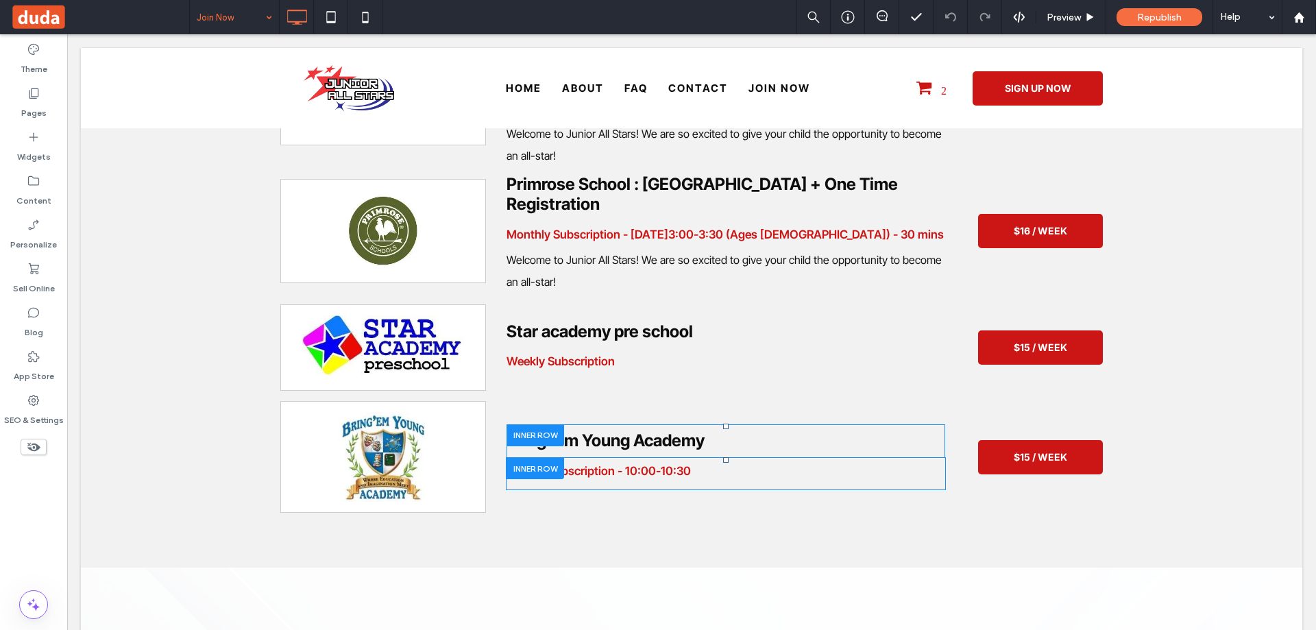
click at [672, 17] on div "Join Now Preview Republish Help" at bounding box center [752, 17] width 1127 height 34
